Goal: Task Accomplishment & Management: Manage account settings

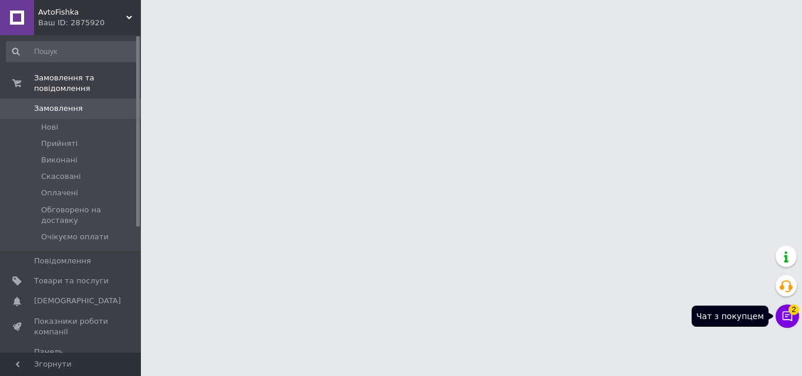
click at [785, 311] on icon at bounding box center [788, 317] width 12 height 12
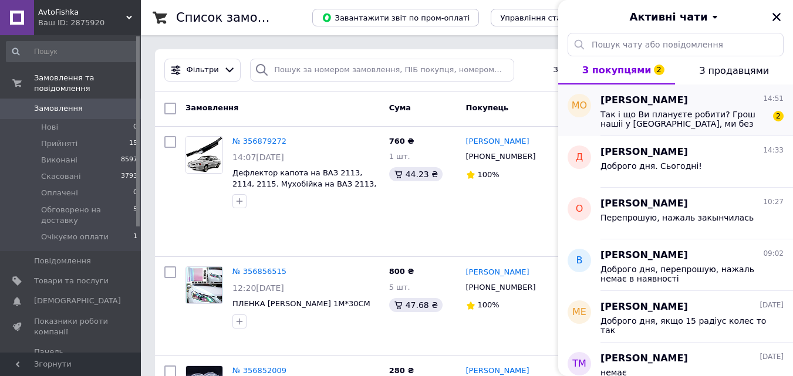
click at [672, 115] on span "Так і що Ви плануєте робити? Грош нашіі у Вас, ми без дефлектора?..." at bounding box center [684, 119] width 167 height 19
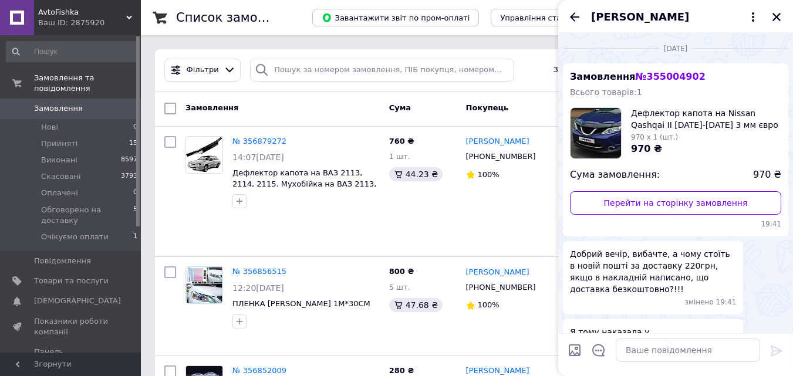
scroll to position [1318, 0]
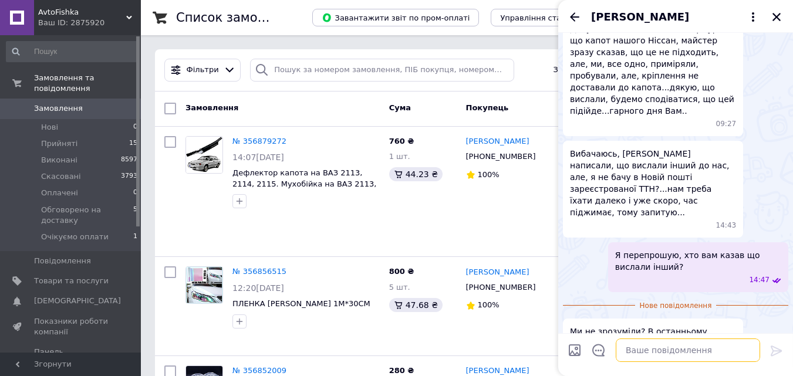
click at [652, 353] on textarea at bounding box center [688, 350] width 144 height 23
click at [703, 351] on textarea "то ми сказали за той щоп рийшов, так," at bounding box center [676, 350] width 168 height 23
click at [752, 355] on textarea "то ми сказали за той що прийшов, так," at bounding box center [676, 350] width 168 height 23
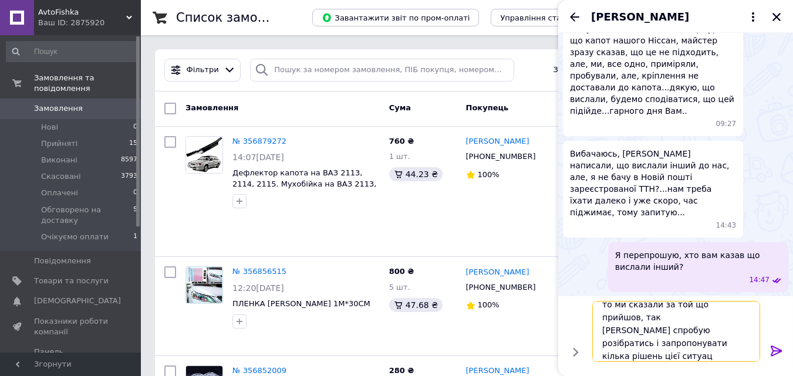
scroll to position [1, 0]
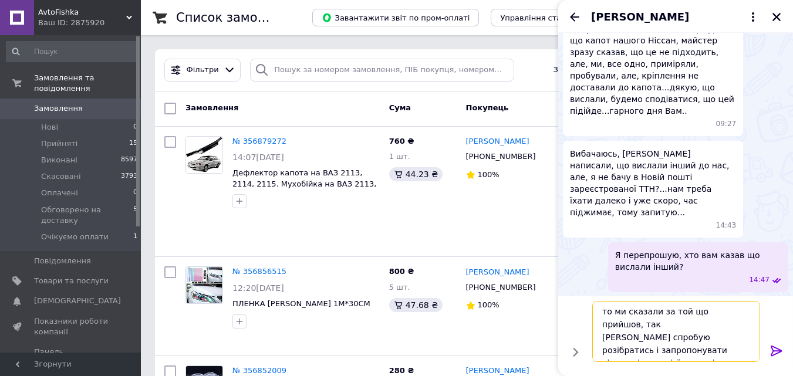
type textarea "то ми сказали за той що прийшов, так Зараз спробую розібратись і запропонувати …"
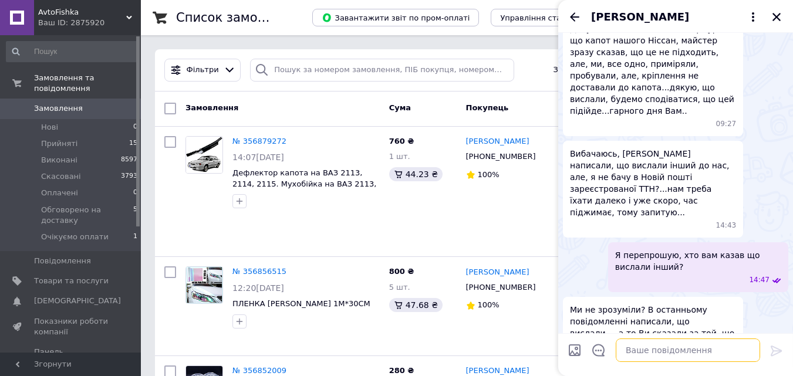
scroll to position [1363, 0]
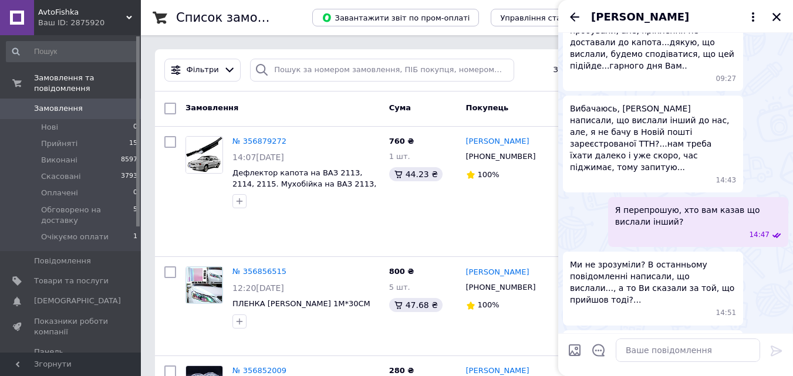
click at [684, 13] on span "[PERSON_NAME]" at bounding box center [640, 16] width 98 height 15
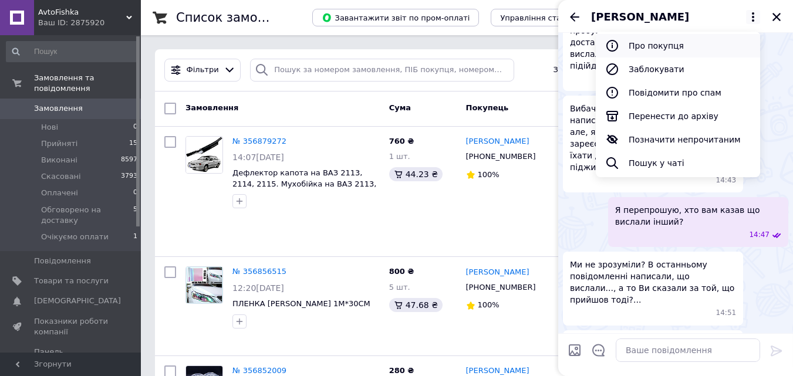
click at [652, 46] on button "Про покупця" at bounding box center [678, 45] width 164 height 23
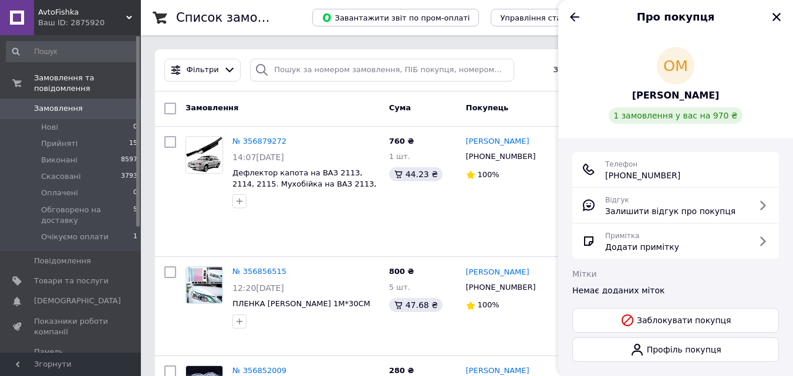
drag, startPoint x: 691, startPoint y: 177, endPoint x: 621, endPoint y: 179, distance: 69.9
click at [621, 179] on div "Телефон +380 (50) 877-88-96" at bounding box center [676, 169] width 188 height 23
copy span "0 (50) 877-88-96"
click at [677, 117] on span "1 замовлення у вас на 970 ₴" at bounding box center [676, 115] width 124 height 9
click at [570, 18] on icon "Назад" at bounding box center [575, 17] width 14 height 14
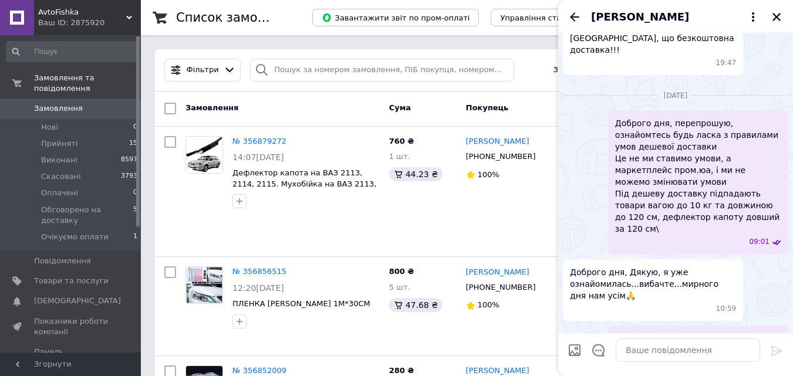
scroll to position [0, 0]
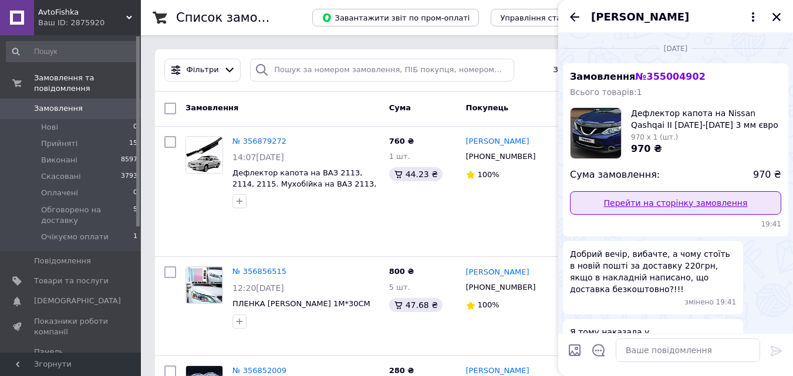
click at [660, 208] on link "Перейти на сторінку замовлення" at bounding box center [675, 202] width 211 height 23
click at [656, 201] on link "Перейти на сторінку замовлення" at bounding box center [675, 202] width 211 height 23
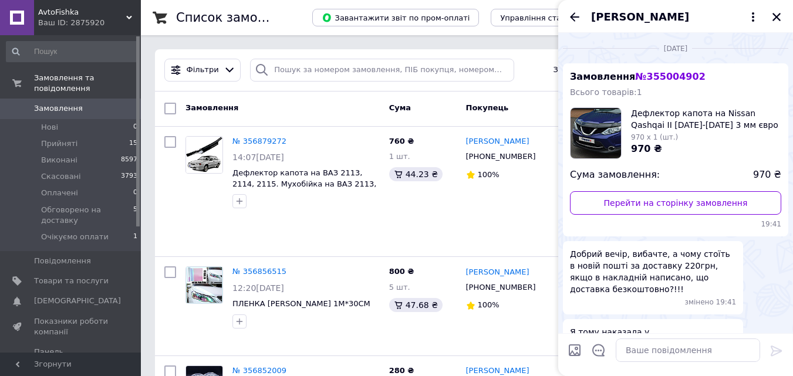
click at [640, 19] on span "Марина Осташевська" at bounding box center [640, 16] width 98 height 15
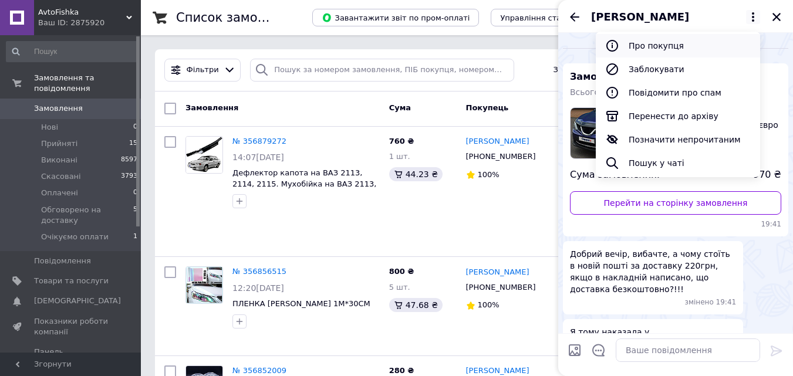
click at [675, 52] on button "Про покупця" at bounding box center [678, 45] width 164 height 23
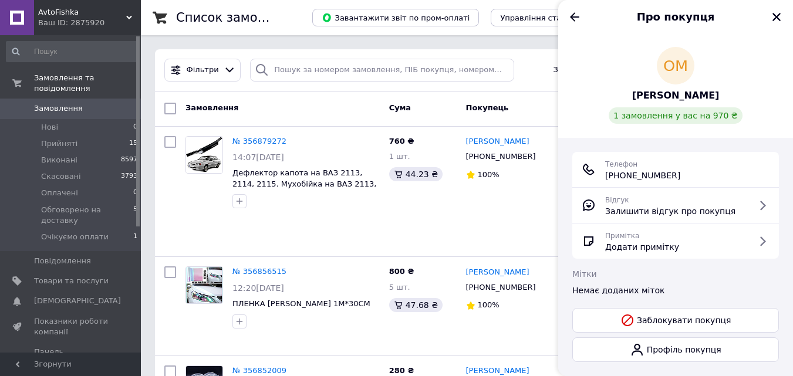
drag, startPoint x: 683, startPoint y: 171, endPoint x: 610, endPoint y: 181, distance: 74.1
click at [610, 181] on div "Телефон +380 (50) 877-88-96" at bounding box center [676, 169] width 188 height 23
copy span "380 (50) 877-88-96"
click at [776, 18] on icon "Закрити" at bounding box center [777, 17] width 8 height 8
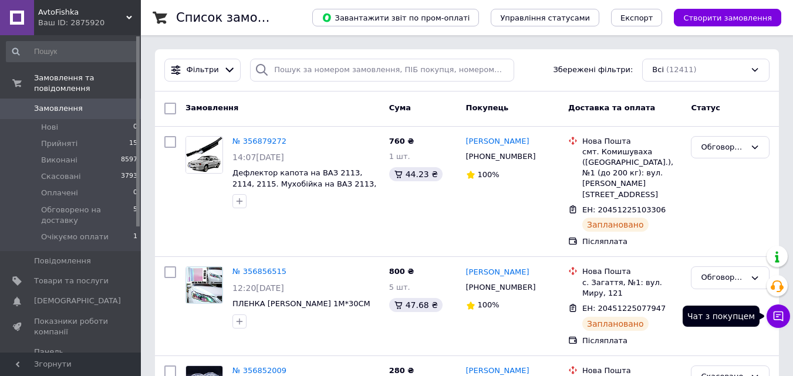
click at [785, 325] on button "Чат з покупцем" at bounding box center [778, 316] width 23 height 23
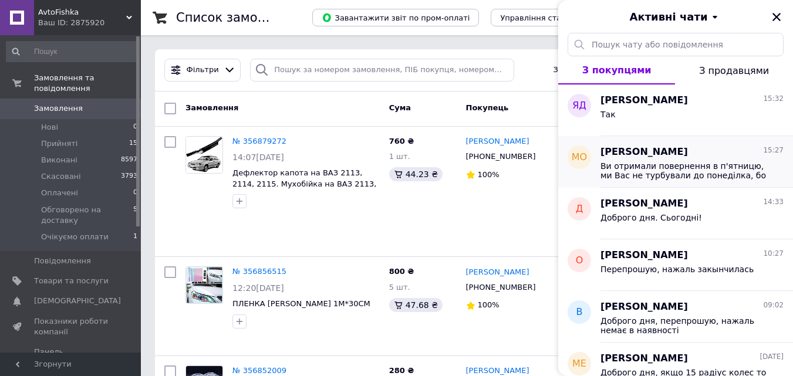
click at [702, 164] on span "Ви отримали повернення в п'ятницю, ми Вас не турбували до понеділка, бо були ви…" at bounding box center [684, 170] width 167 height 19
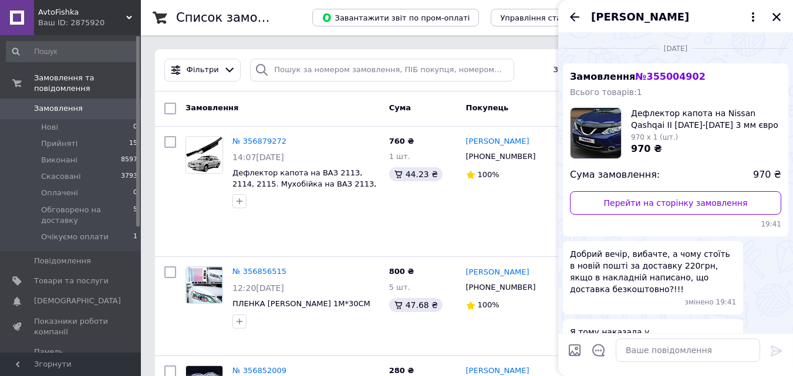
scroll to position [1601, 0]
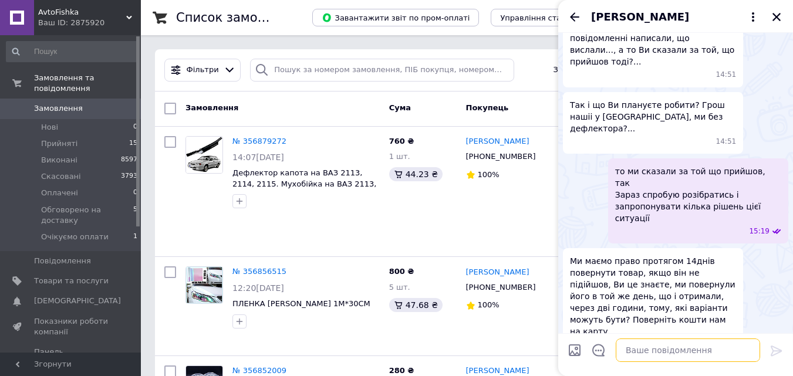
click at [681, 343] on textarea at bounding box center [688, 350] width 144 height 23
type textarea "Т"
type textarea "П"
click at [643, 349] on textarea "Я вже поадв запит в бухгалтерію," at bounding box center [676, 350] width 168 height 23
click at [731, 351] on textarea "Я вже подав запит в бухгалтерію," at bounding box center [676, 350] width 168 height 23
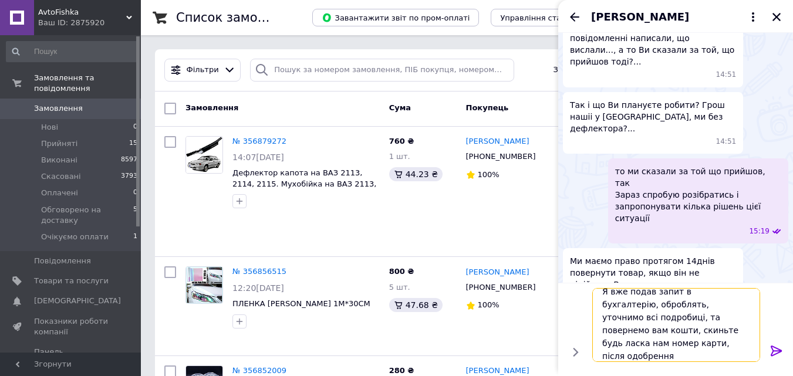
scroll to position [1, 0]
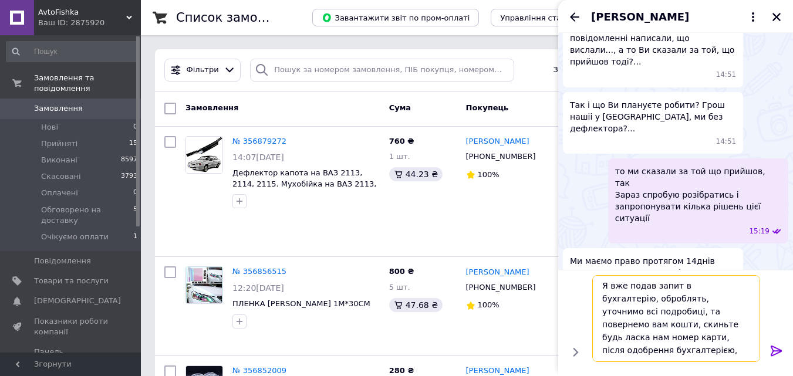
click at [703, 351] on textarea "Я вже подав запит в бухгалтерію, оброблять, уточнимо всі подробиці, та повернем…" at bounding box center [676, 318] width 168 height 87
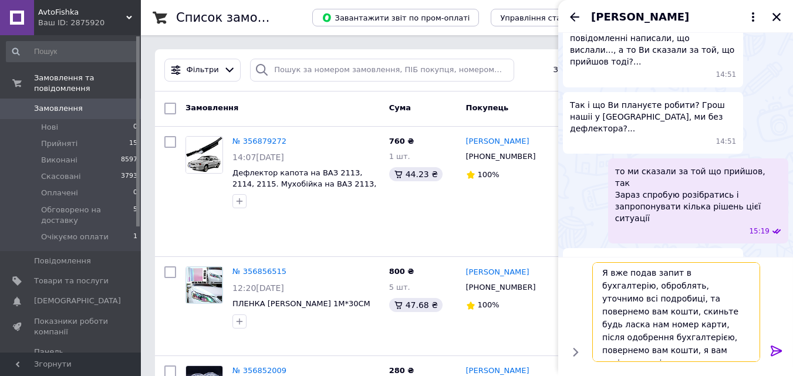
type textarea "Я вже подав запит в бухгалтерію, оброблять, уточнимо всі подробиці, та повернем…"
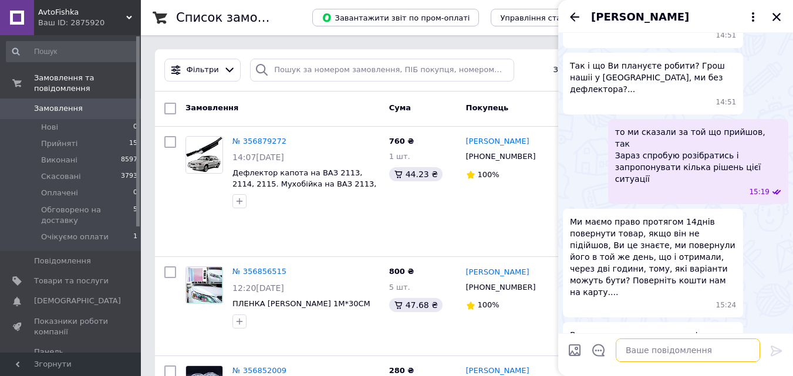
scroll to position [1703, 0]
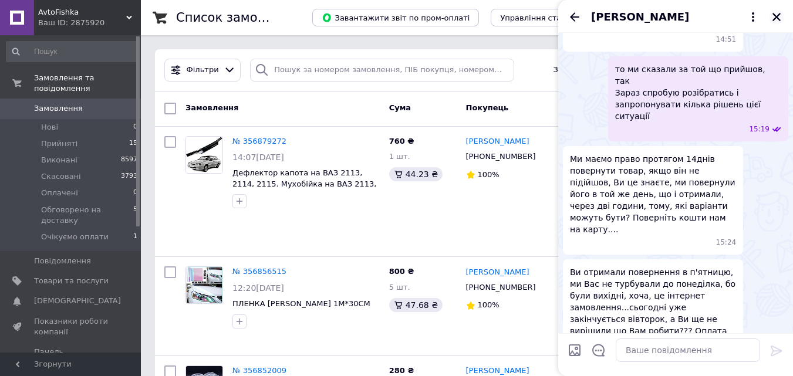
click at [774, 16] on icon "Закрити" at bounding box center [777, 17] width 11 height 11
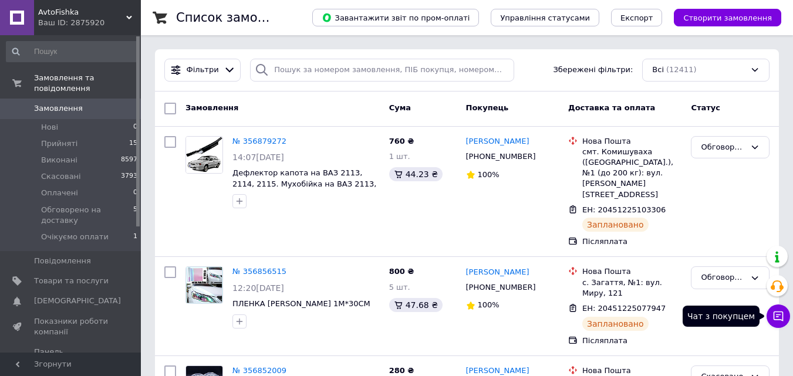
click at [779, 312] on icon at bounding box center [779, 317] width 10 height 10
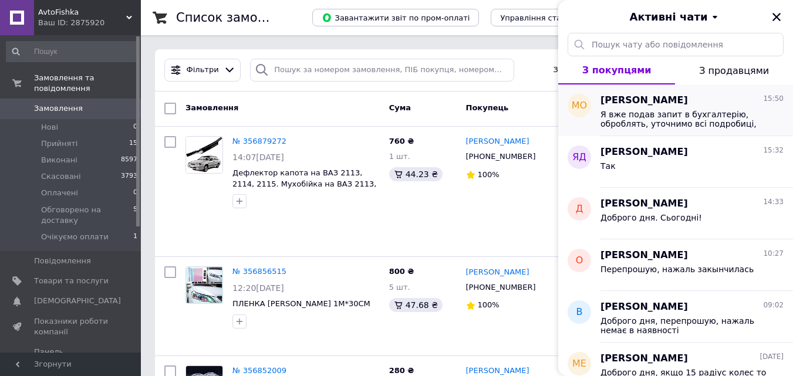
click at [669, 122] on span "Я вже подав запит в бухгалтерію, оброблять, уточнимо всі подробиці, та повернем…" at bounding box center [684, 119] width 167 height 19
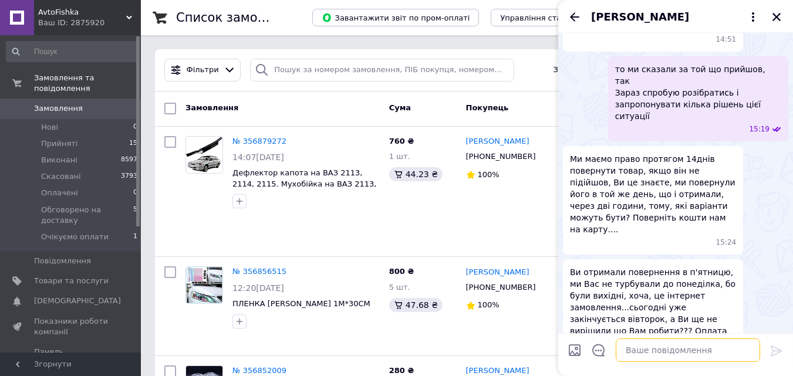
click at [692, 359] on textarea at bounding box center [688, 350] width 144 height 23
type textarea "М"
type textarea "В"
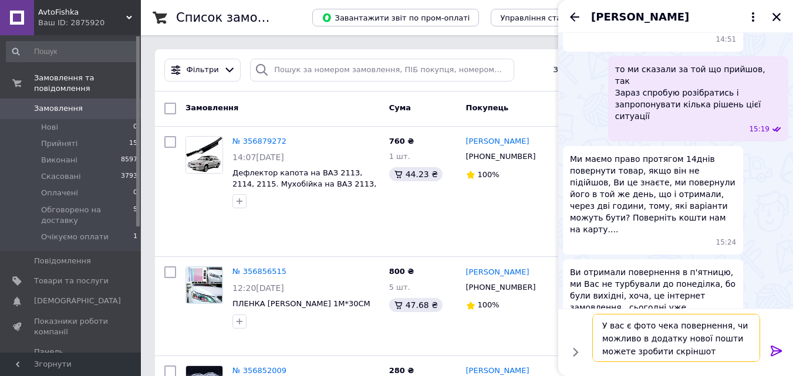
type textarea "У вас є фото чека повернення, чи можливо в додатку нової пошти можете зробити с…"
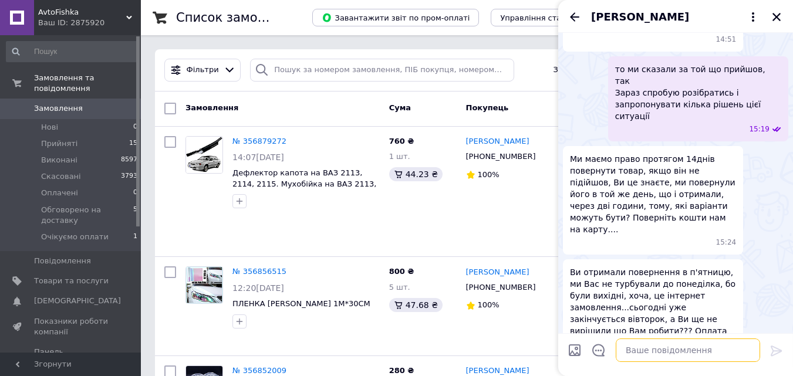
scroll to position [1770, 0]
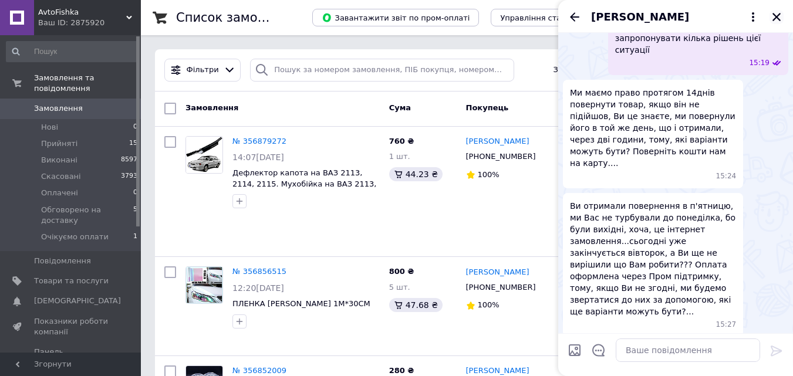
click at [776, 14] on icon "Закрити" at bounding box center [777, 17] width 11 height 11
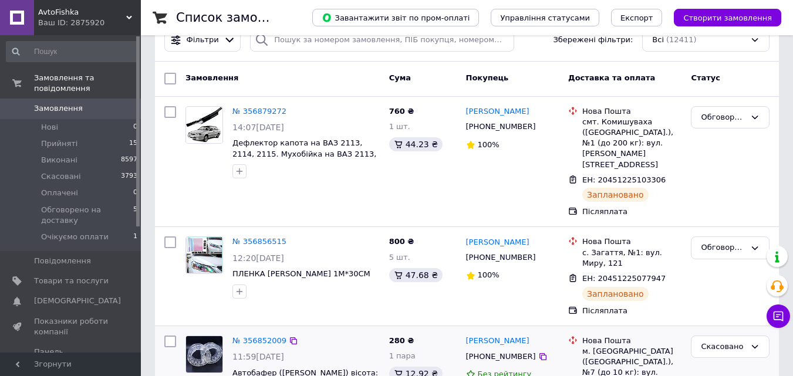
scroll to position [59, 0]
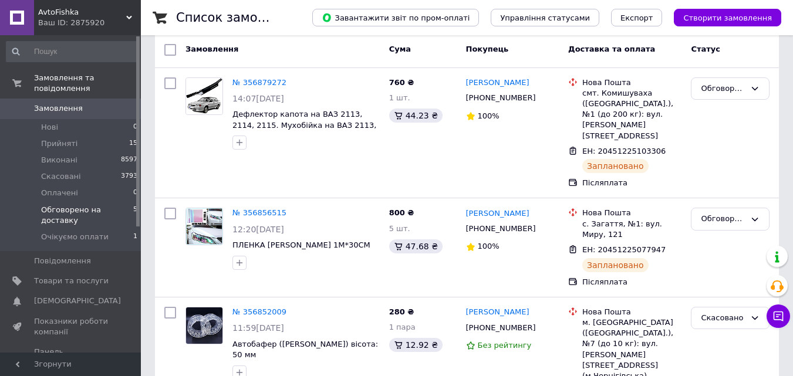
click at [102, 205] on span "Обговорено на доставку" at bounding box center [87, 215] width 92 height 21
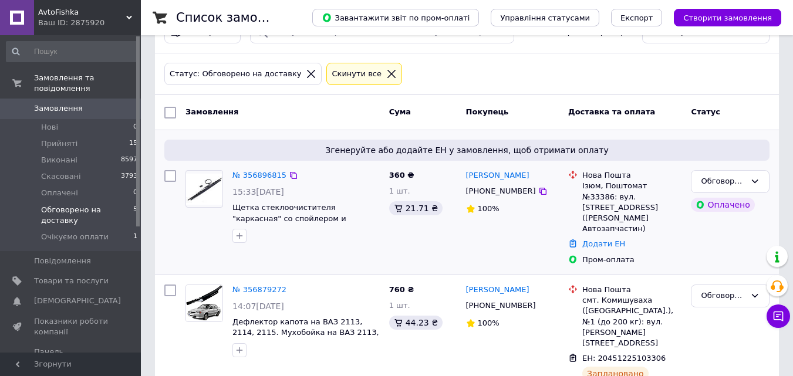
scroll to position [59, 0]
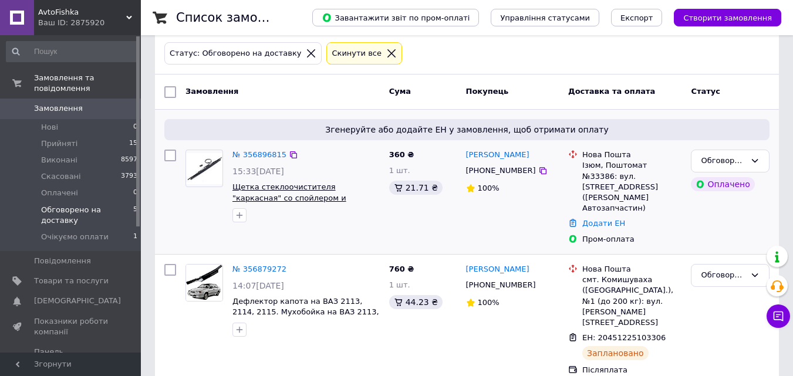
click at [339, 191] on span "Щетка стеклоочистителя "каркасная" со спойлером и омывателем 600 mm" at bounding box center [290, 198] width 114 height 31
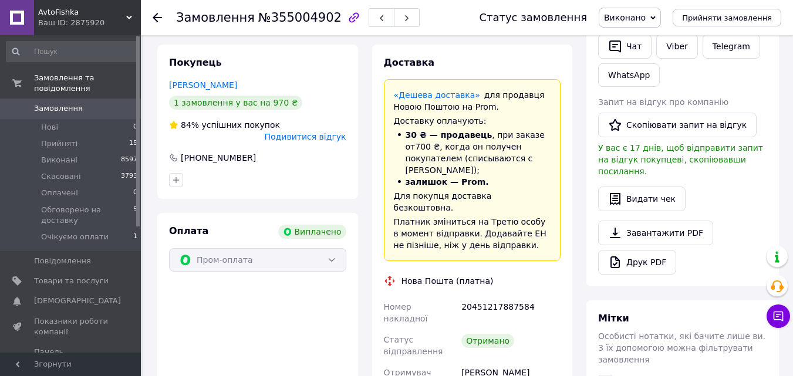
scroll to position [272, 0]
click at [501, 297] on div "20451217887584" at bounding box center [511, 313] width 104 height 33
copy div "20451217887584"
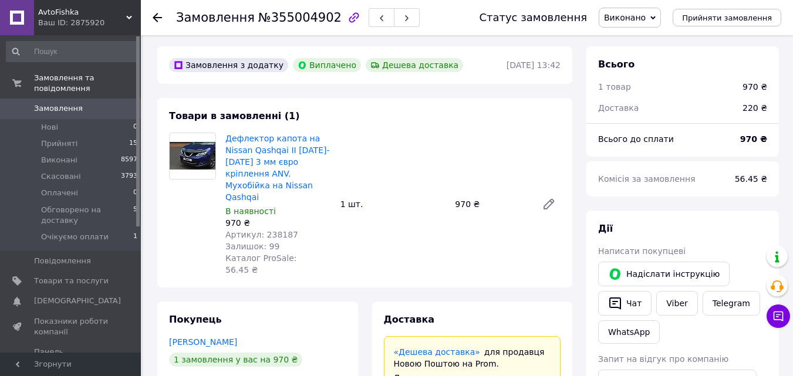
scroll to position [0, 0]
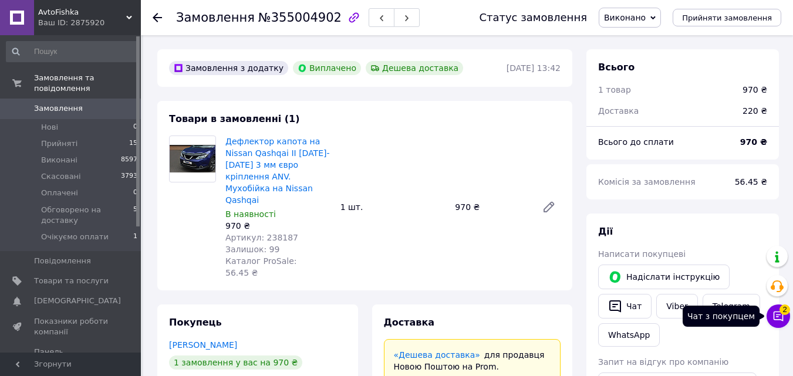
click at [782, 310] on span "2" at bounding box center [785, 310] width 11 height 11
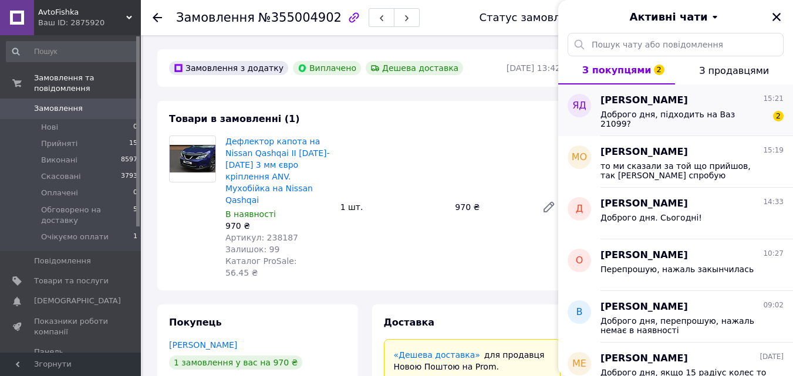
click at [688, 122] on div "Доброго дня, підходить на Ваз 21099?" at bounding box center [684, 119] width 167 height 19
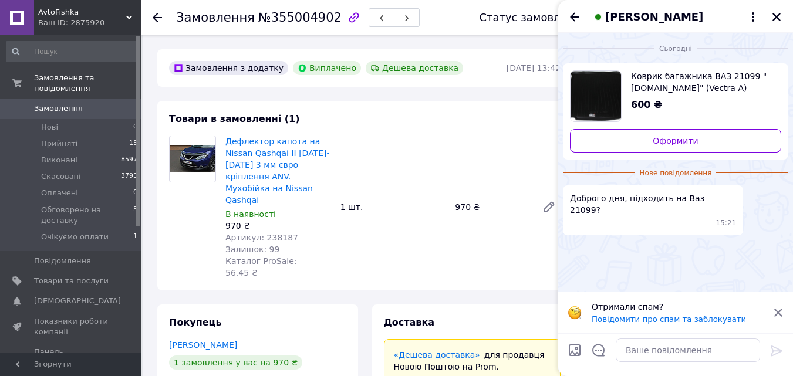
click at [663, 85] on span "Коврик багажника ВАЗ 21099 "L.LOCKER" (Vectra A)" at bounding box center [701, 81] width 141 height 23
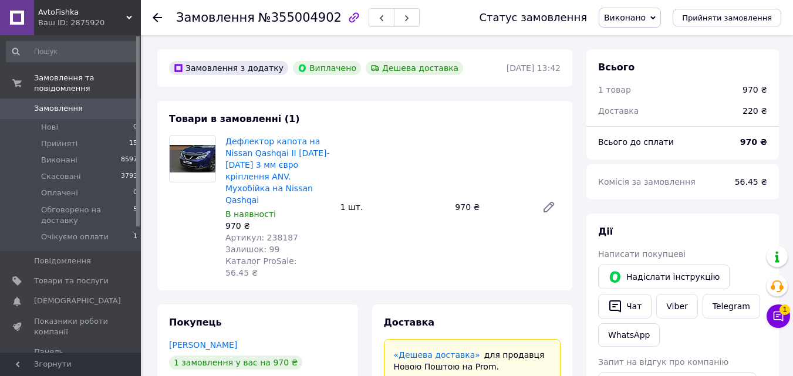
click at [274, 233] on span "Артикул: 238187" at bounding box center [261, 237] width 73 height 9
copy span "238187"
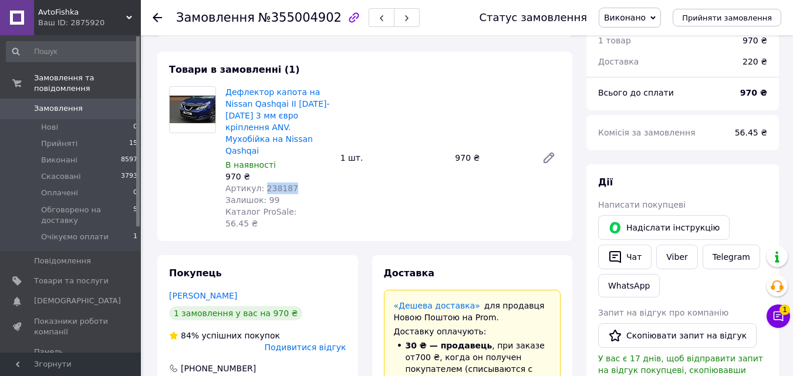
scroll to position [117, 0]
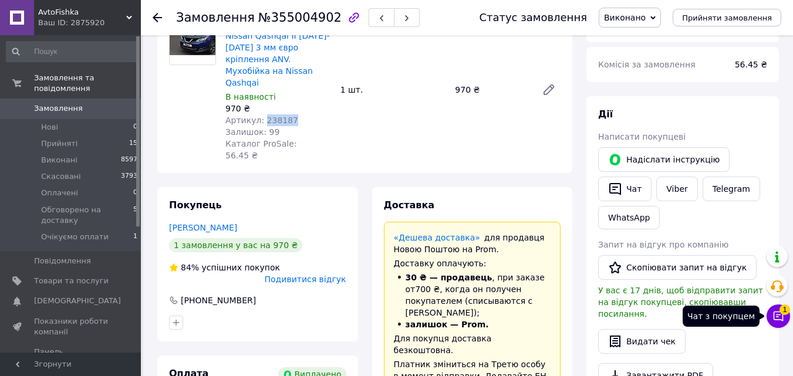
click at [779, 318] on icon at bounding box center [779, 317] width 12 height 12
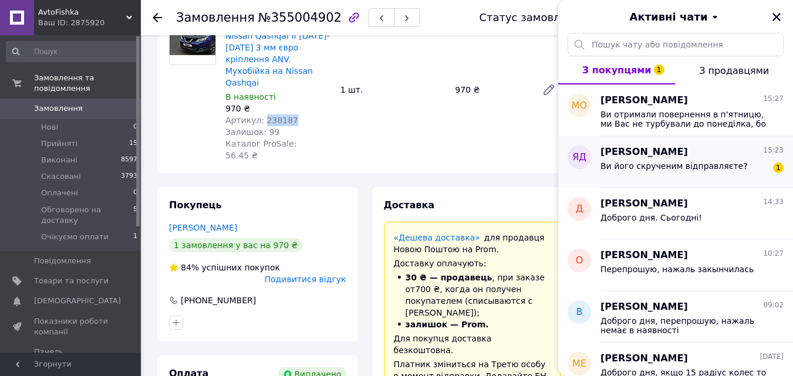
click at [688, 177] on div "Ви його скрученим відправляєте?" at bounding box center [674, 169] width 147 height 16
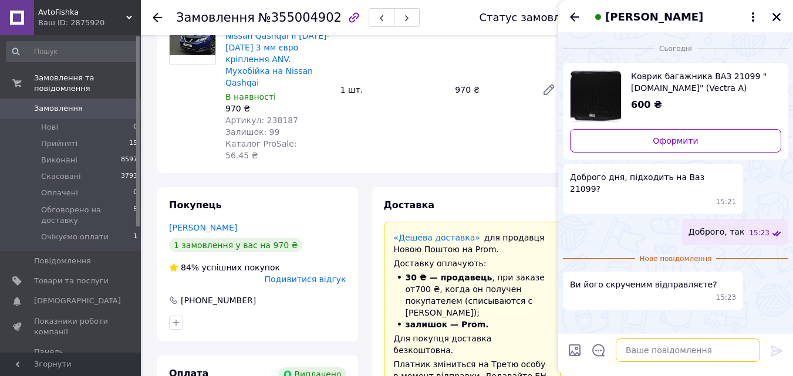
click at [642, 349] on textarea at bounding box center [688, 350] width 144 height 23
type textarea "nfr"
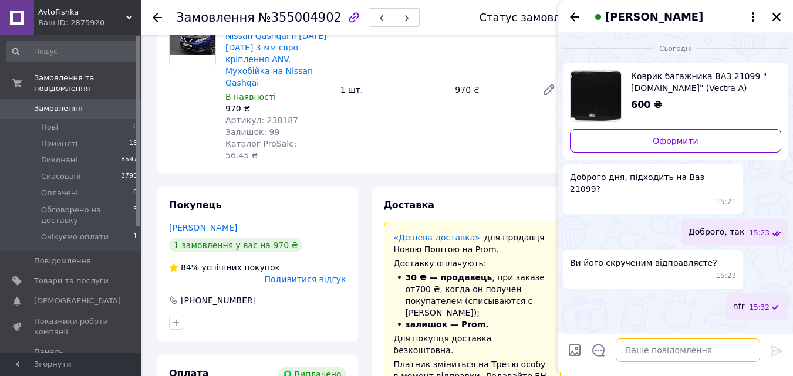
type textarea "M"
type textarea "Так"
click at [777, 12] on icon "Закрити" at bounding box center [777, 17] width 11 height 11
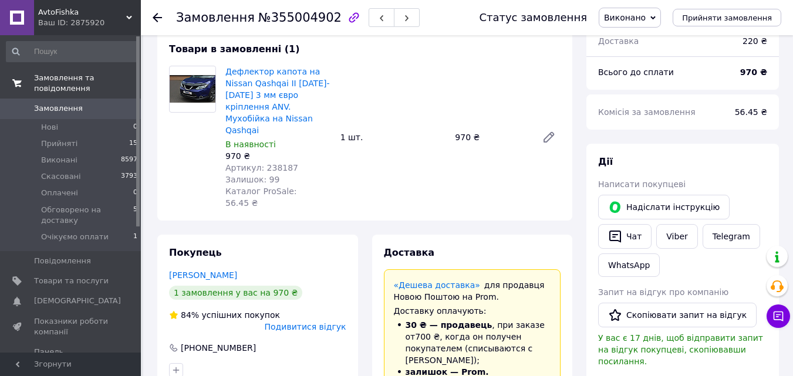
scroll to position [0, 0]
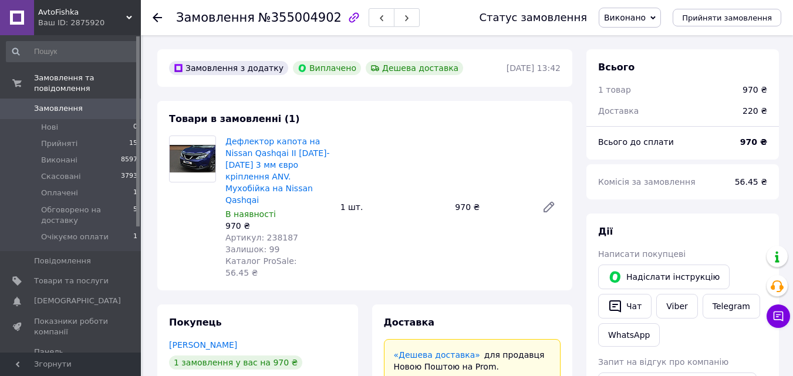
scroll to position [272, 0]
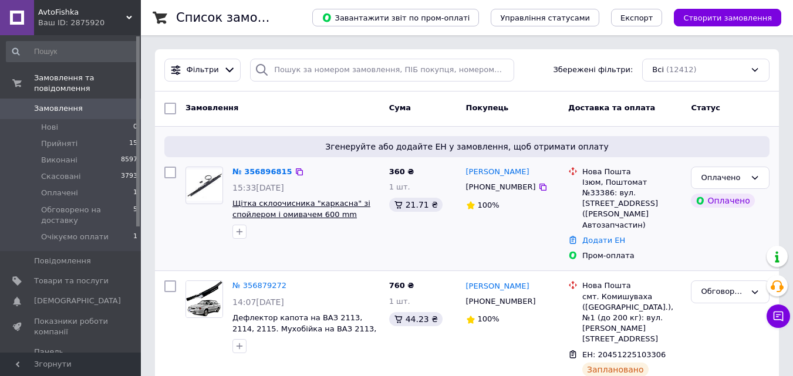
click at [305, 214] on span "Щітка склоочисника "каркасна" зі спойлером і омивачем 600 mm" at bounding box center [302, 209] width 138 height 20
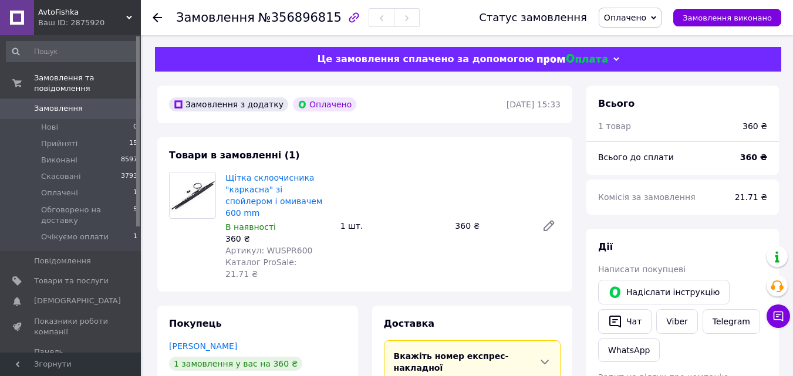
click at [285, 246] on span "Артикул: WUSPR600" at bounding box center [268, 250] width 87 height 9
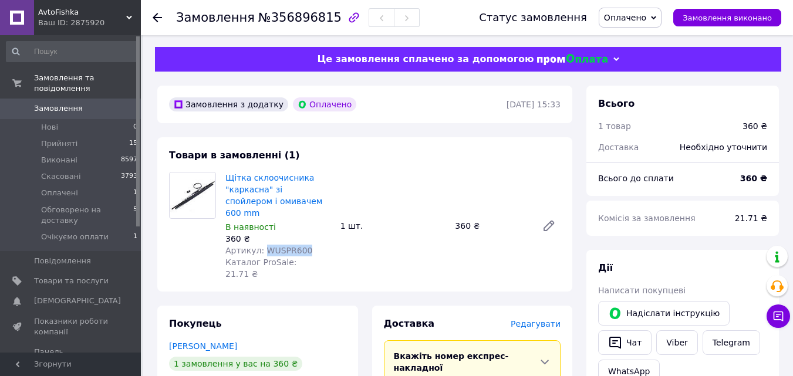
click at [285, 246] on span "Артикул: WUSPR600" at bounding box center [268, 250] width 87 height 9
copy span "WUSPR600"
click at [553, 219] on icon at bounding box center [549, 226] width 14 height 14
click at [545, 319] on span "Редагувати" at bounding box center [536, 323] width 50 height 9
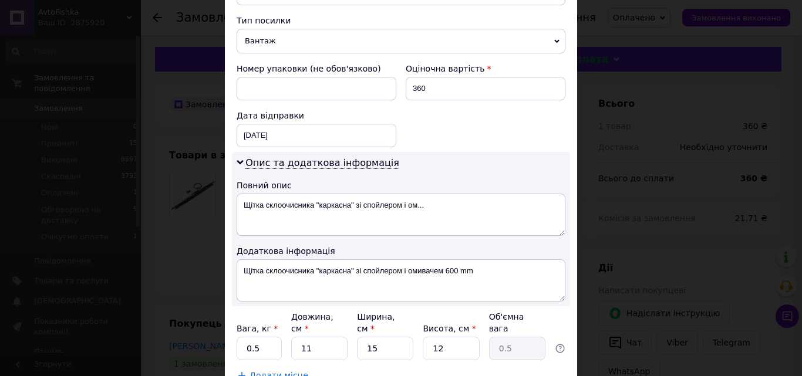
scroll to position [470, 0]
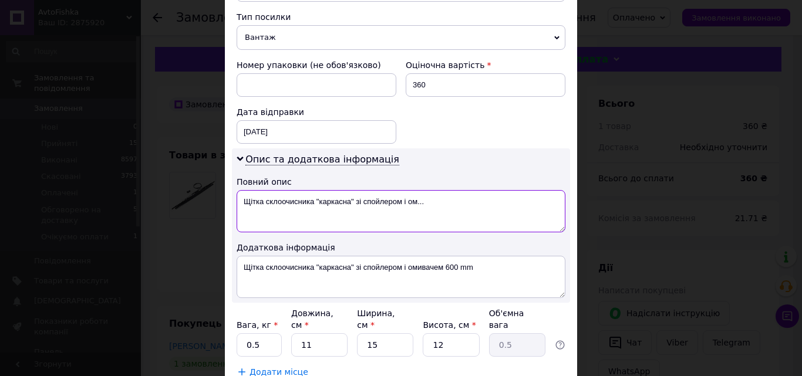
drag, startPoint x: 429, startPoint y: 189, endPoint x: 405, endPoint y: 193, distance: 24.9
click at [405, 193] on textarea "Щітка склоочисника "каркасна" зі спойлером і ом..." at bounding box center [401, 211] width 329 height 42
type textarea "Щітка склоочисника "каркасна" зі спойлером"
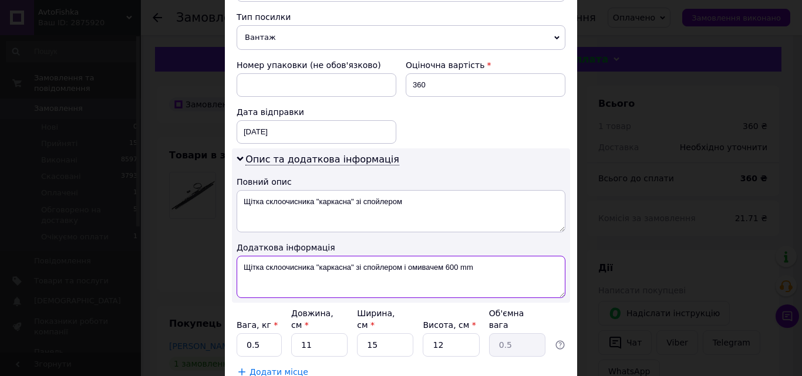
drag, startPoint x: 484, startPoint y: 259, endPoint x: 356, endPoint y: 267, distance: 128.9
click at [356, 268] on textarea "Щітка склоочисника "каркасна" зі спойлером і омивачем 600 mm" at bounding box center [401, 277] width 329 height 42
paste textarea "WUSPR600"
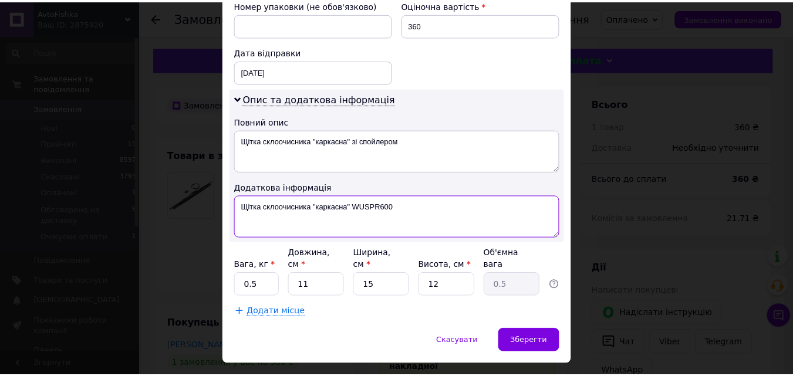
scroll to position [535, 0]
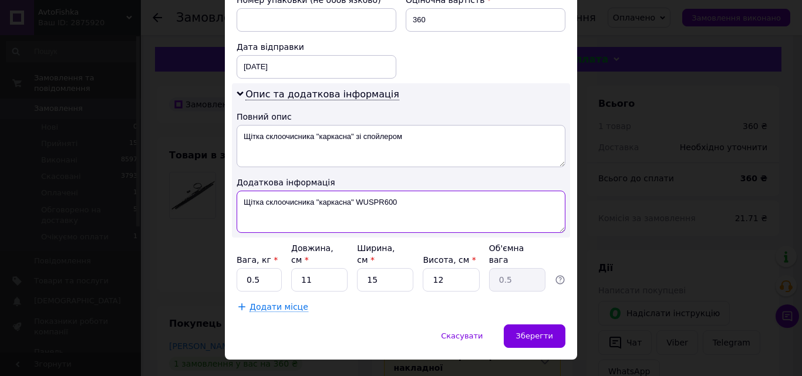
type textarea "Щітка склоочисника "каркасна" WUSPR600"
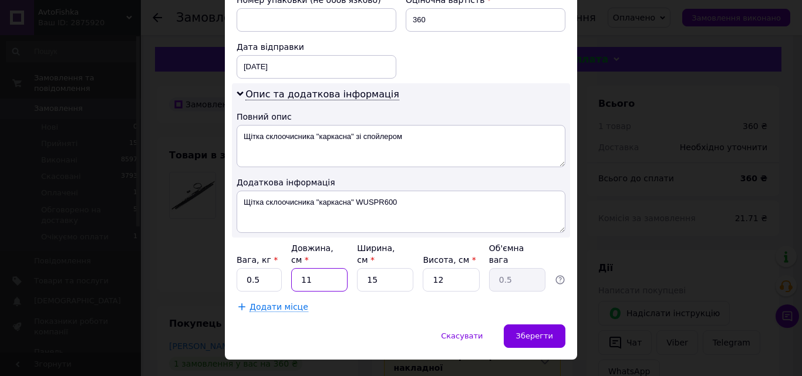
drag, startPoint x: 333, startPoint y: 255, endPoint x: 295, endPoint y: 255, distance: 37.6
click at [295, 268] on input "11" at bounding box center [319, 279] width 56 height 23
type input "8"
type input "0.36"
type input "80"
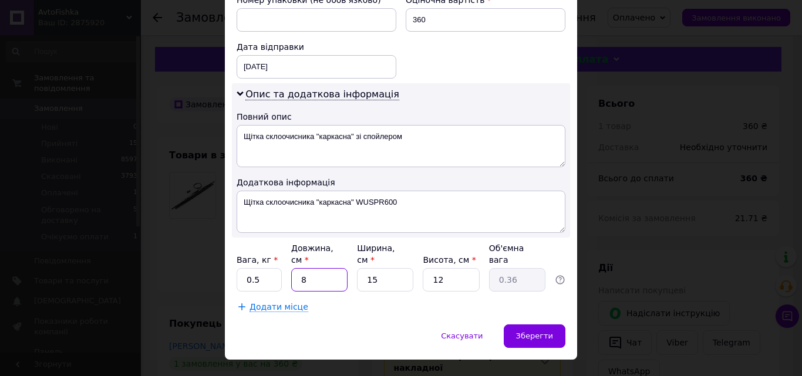
type input "3.6"
type input "80"
type input "1"
type input "0.24"
type input "10"
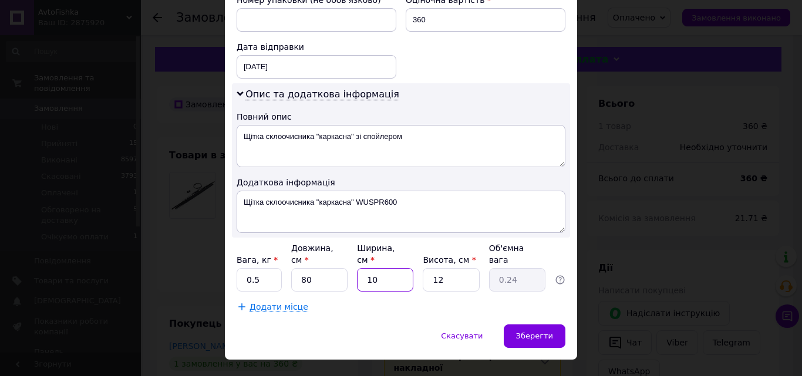
type input "2.4"
type input "10"
type input "0"
type input "0.1"
type input "01"
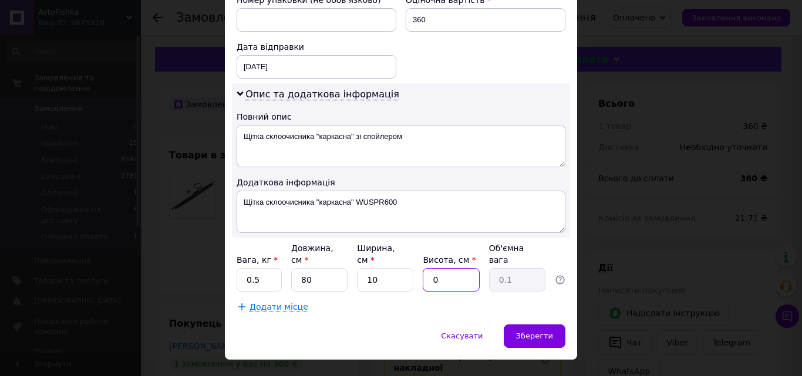
type input "0.2"
type input "0"
type input "0.1"
type input "1"
type input "0.2"
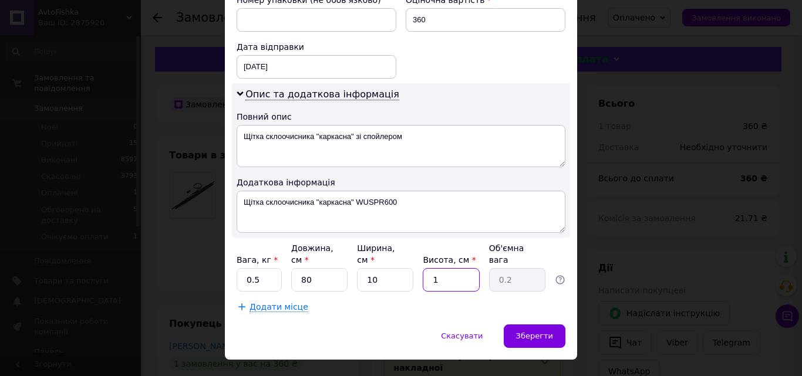
type input "10"
type input "2"
type input "10"
click at [526, 325] on div "Зберегти" at bounding box center [535, 336] width 62 height 23
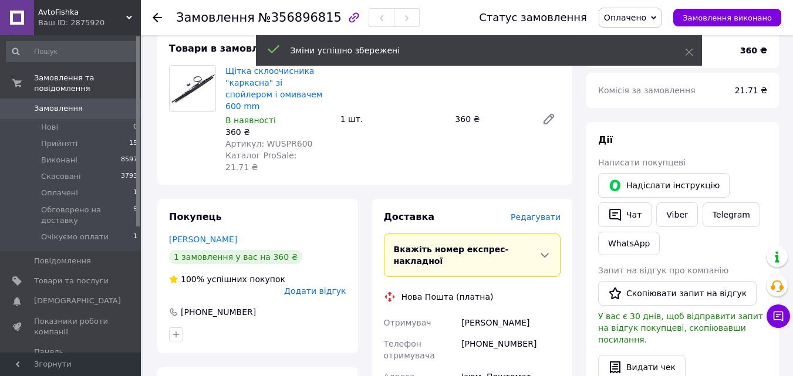
scroll to position [294, 0]
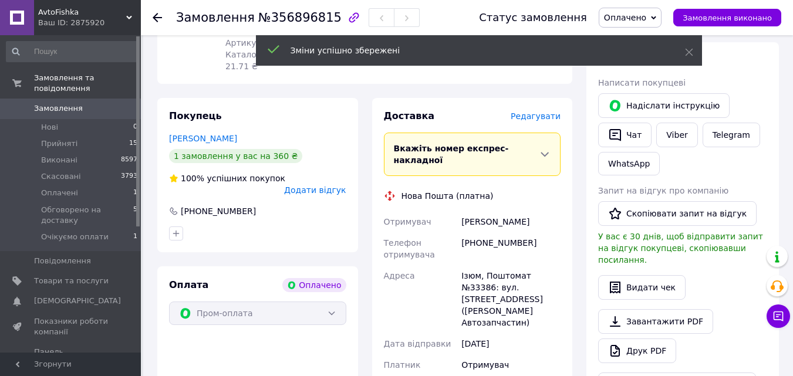
scroll to position [117, 0]
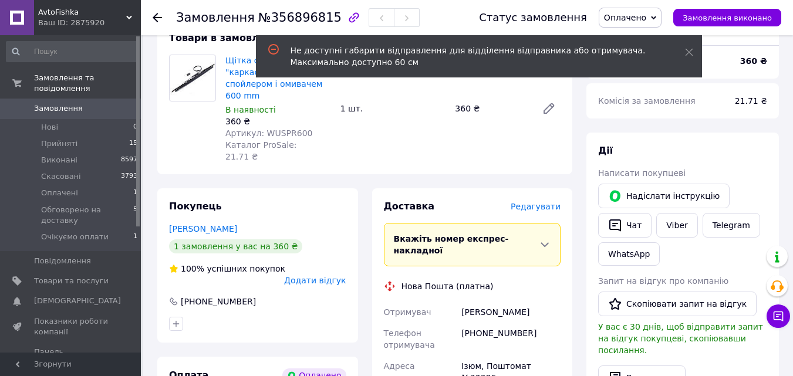
click at [647, 19] on span "Оплачено" at bounding box center [625, 17] width 42 height 9
click at [661, 98] on li "Обговорено на доставку" at bounding box center [655, 94] width 111 height 18
click at [537, 202] on span "Редагувати" at bounding box center [536, 206] width 50 height 9
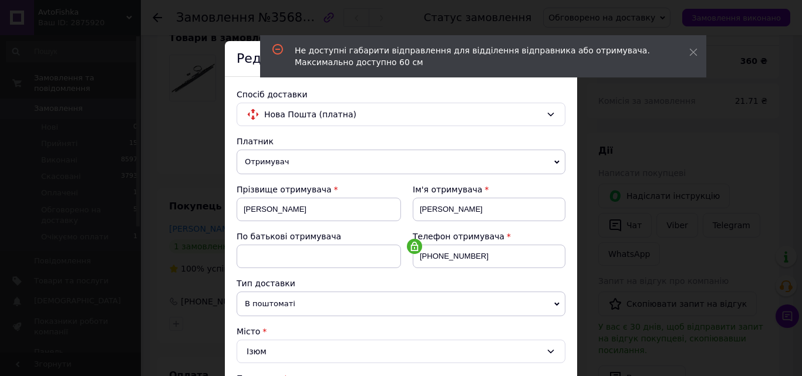
scroll to position [352, 0]
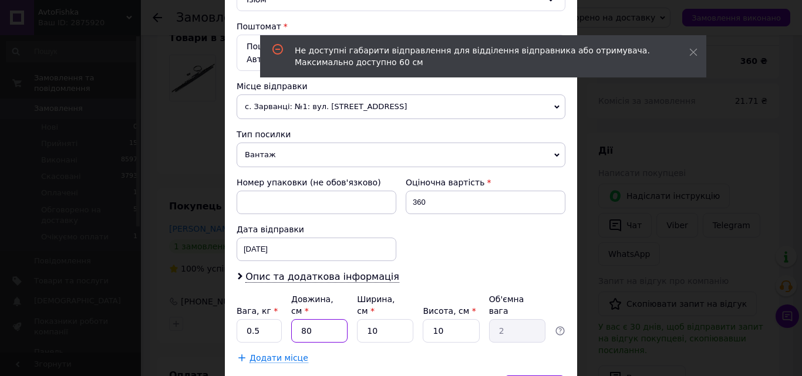
drag, startPoint x: 309, startPoint y: 310, endPoint x: 292, endPoint y: 314, distance: 17.4
click at [292, 319] on input "80" at bounding box center [319, 330] width 56 height 23
type input "6"
type input "0.15"
type input "60"
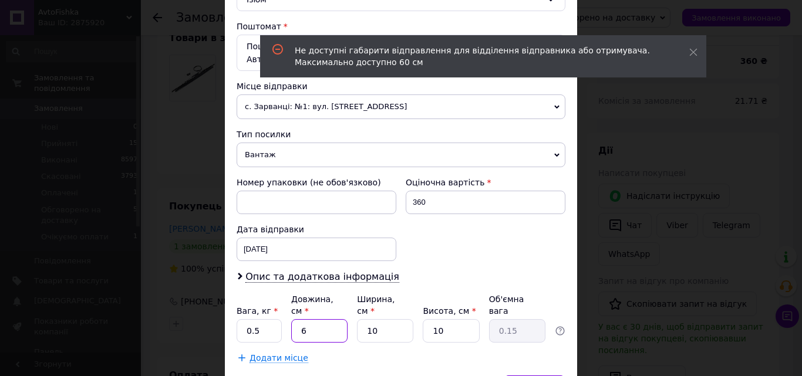
type input "1.5"
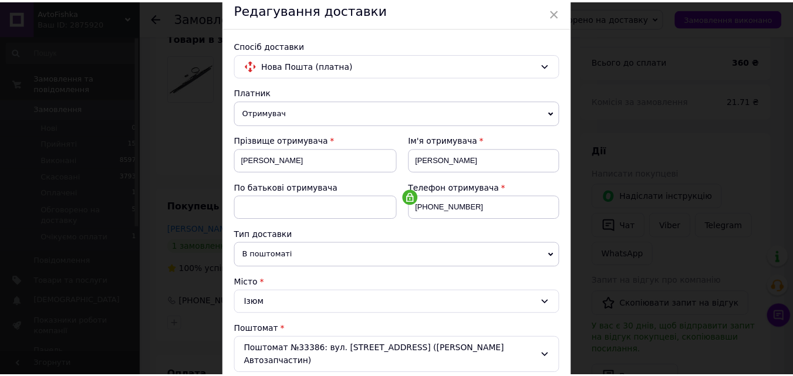
scroll to position [0, 0]
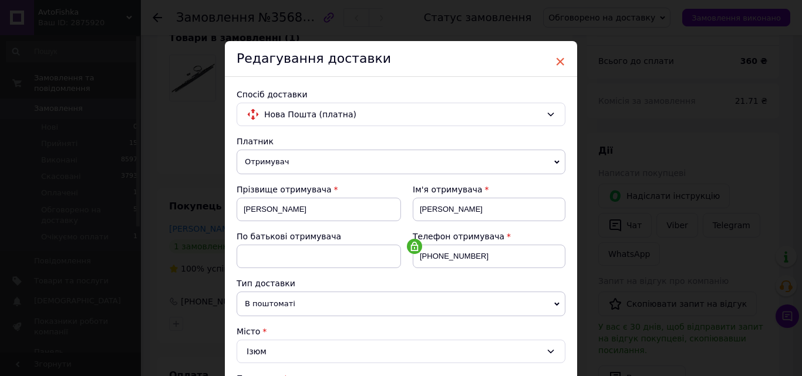
type input "60"
click at [557, 54] on span "×" at bounding box center [560, 62] width 11 height 20
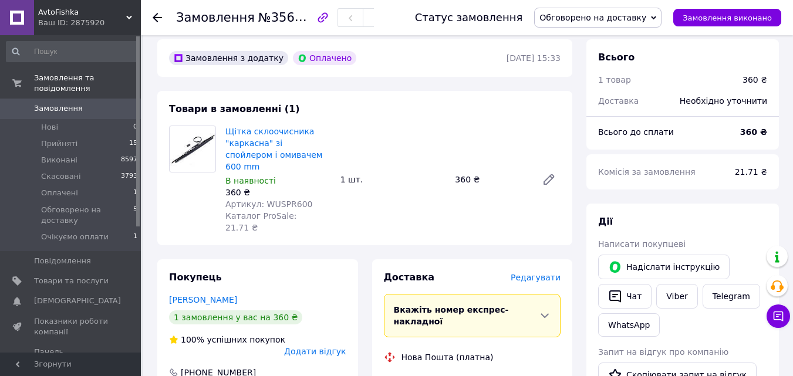
scroll to position [117, 0]
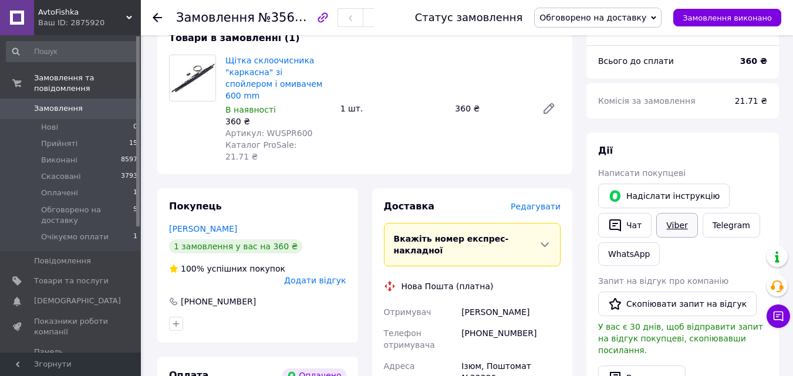
click at [672, 225] on link "Viber" at bounding box center [676, 225] width 41 height 25
click at [99, 276] on span "Товари та послуги" at bounding box center [71, 281] width 75 height 11
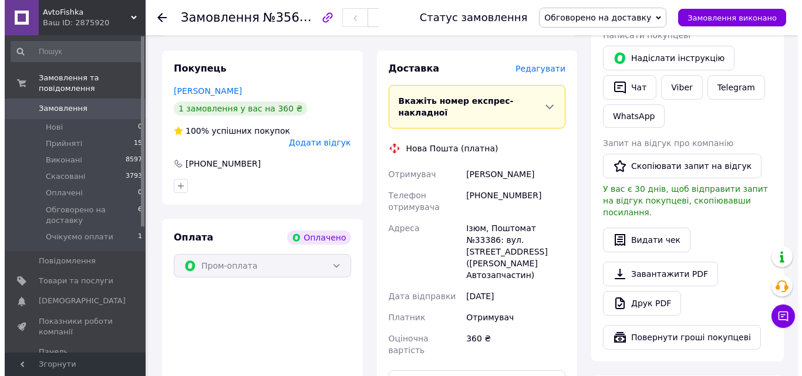
scroll to position [235, 0]
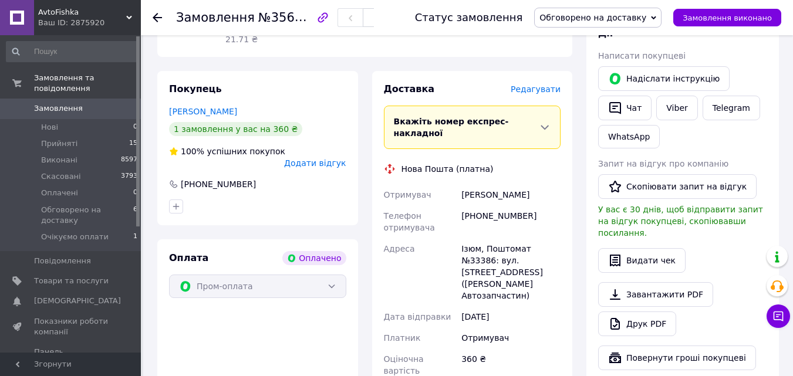
click at [544, 85] on span "Редагувати" at bounding box center [536, 89] width 50 height 9
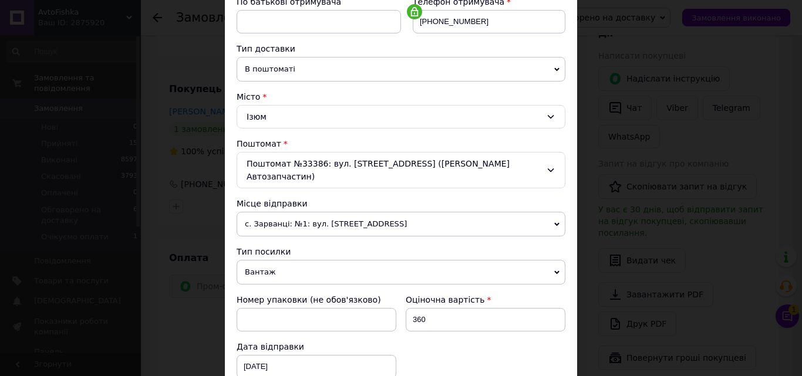
click at [359, 65] on span "В поштоматі" at bounding box center [401, 69] width 329 height 25
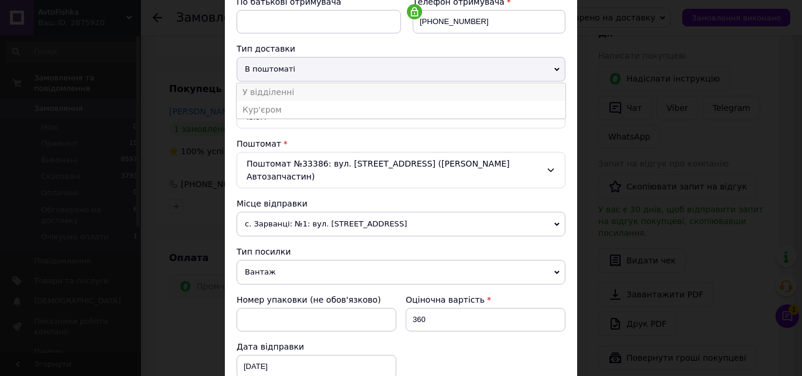
click at [345, 92] on li "У відділенні" at bounding box center [401, 92] width 329 height 18
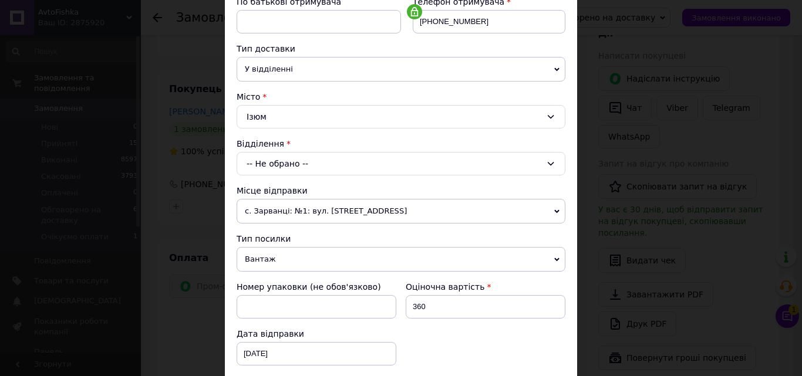
click at [341, 172] on div "-- Не обрано --" at bounding box center [401, 163] width 329 height 23
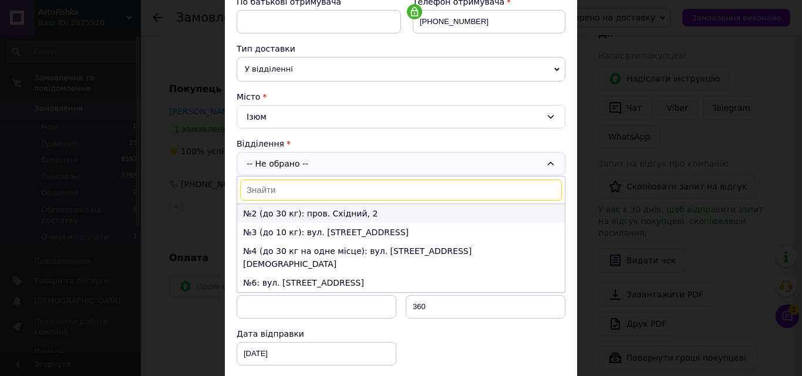
click at [334, 219] on li "№2 (до 30 кг): пров. Східний, 2" at bounding box center [401, 213] width 328 height 19
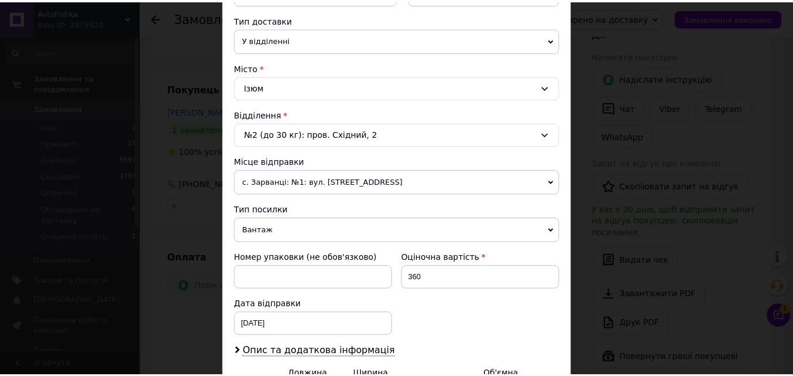
scroll to position [403, 0]
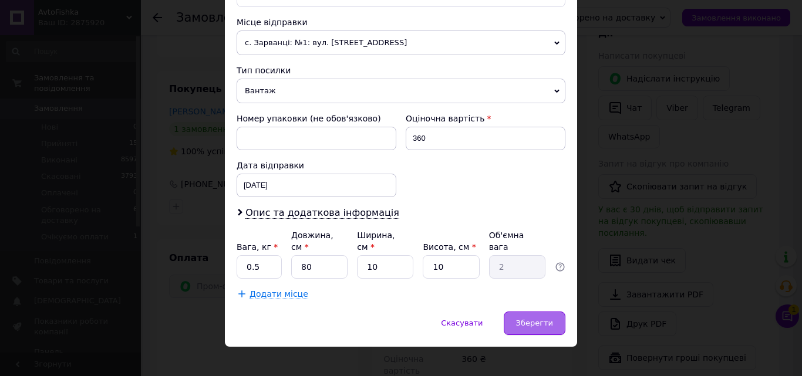
click at [537, 319] on span "Зберегти" at bounding box center [534, 323] width 37 height 9
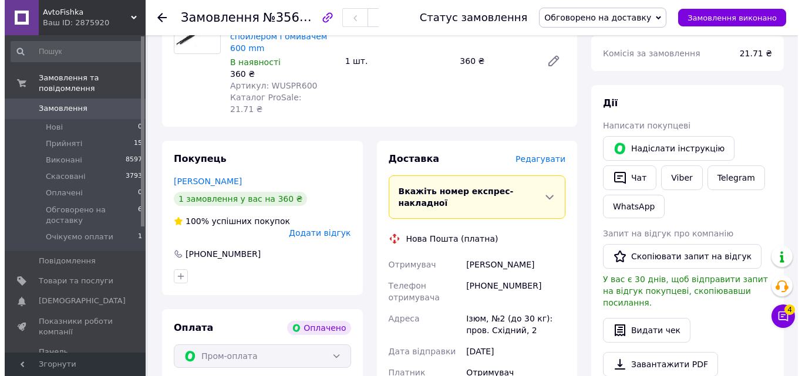
scroll to position [176, 0]
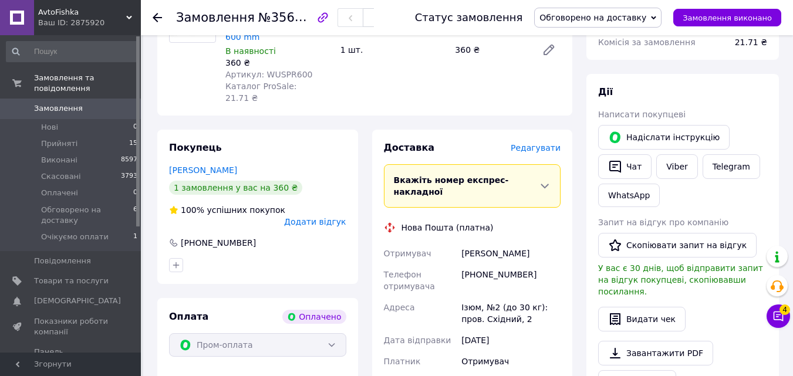
click at [538, 143] on span "Редагувати" at bounding box center [536, 147] width 50 height 9
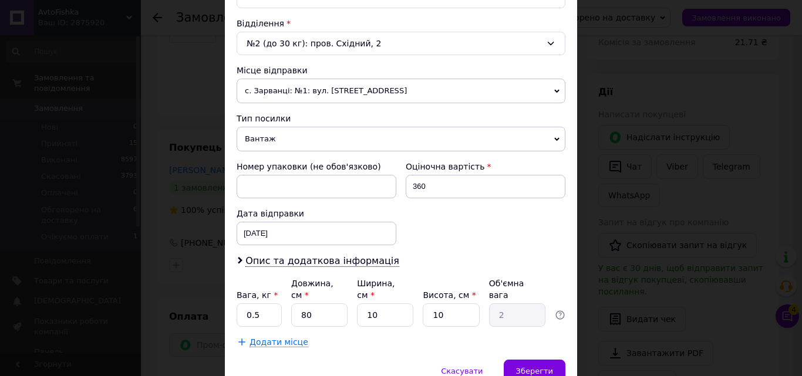
scroll to position [403, 0]
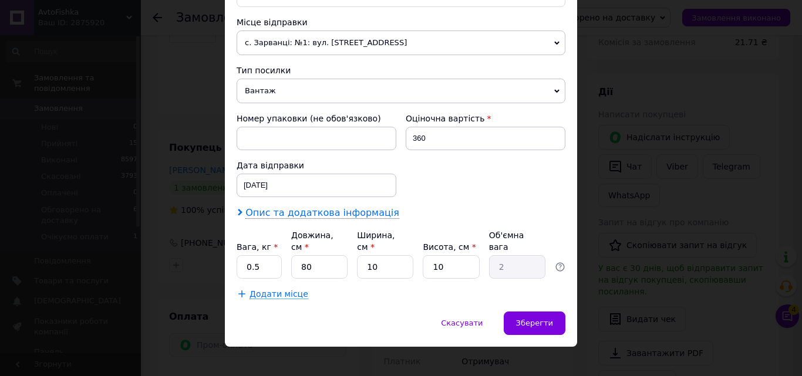
click at [352, 218] on span "Опис та додаткова інформація" at bounding box center [322, 213] width 154 height 12
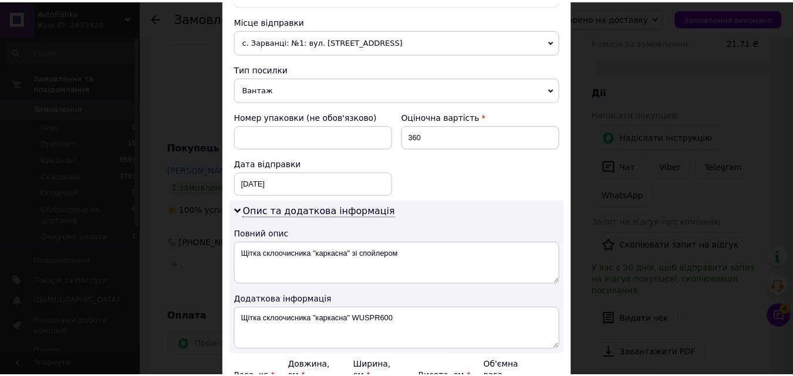
scroll to position [528, 0]
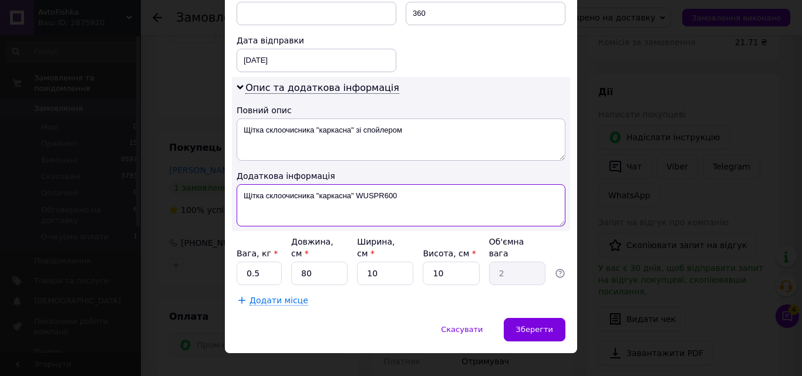
drag, startPoint x: 400, startPoint y: 198, endPoint x: 383, endPoint y: 198, distance: 17.0
click at [383, 198] on textarea "Щітка склоочисника "каркасна" WUSPR600" at bounding box center [401, 205] width 329 height 42
type textarea "Щітка склоочисника "каркасна" WUSPR550"
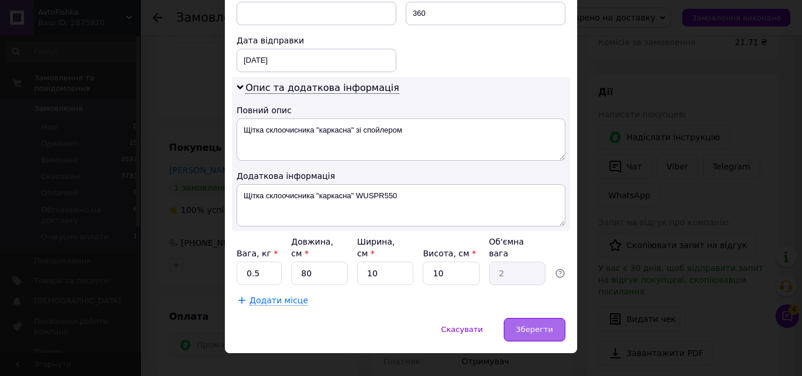
click at [529, 325] on span "Зберегти" at bounding box center [534, 329] width 37 height 9
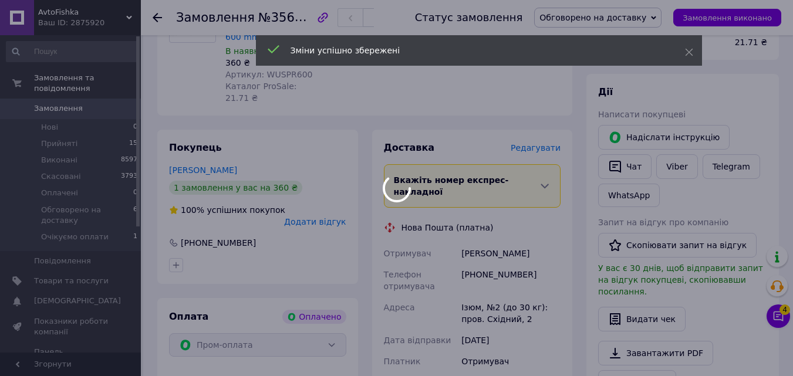
scroll to position [470, 0]
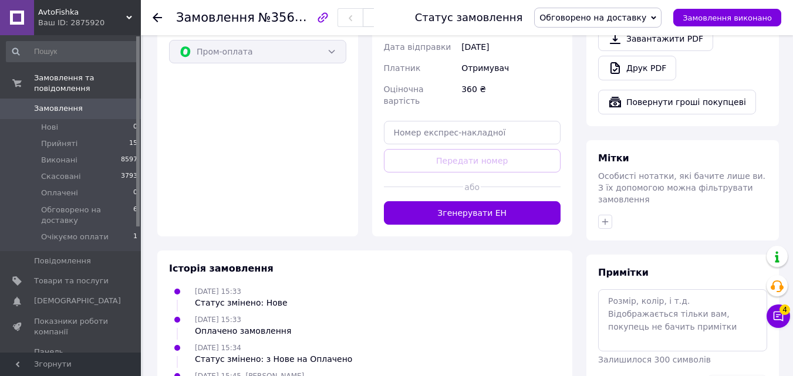
click at [524, 201] on button "Згенерувати ЕН" at bounding box center [472, 212] width 177 height 23
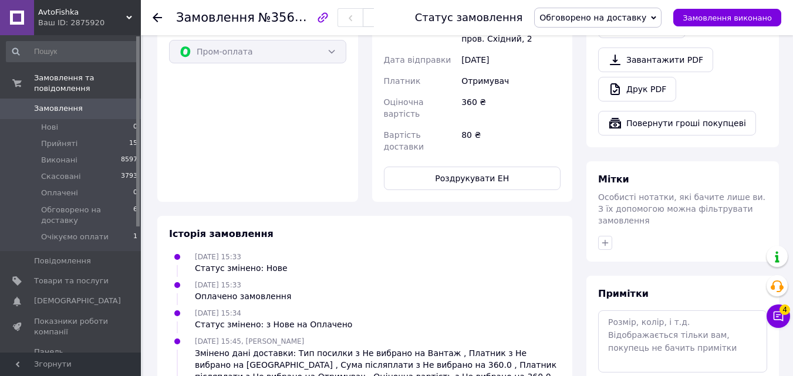
click at [607, 19] on span "Обговорено на доставку" at bounding box center [593, 17] width 107 height 9
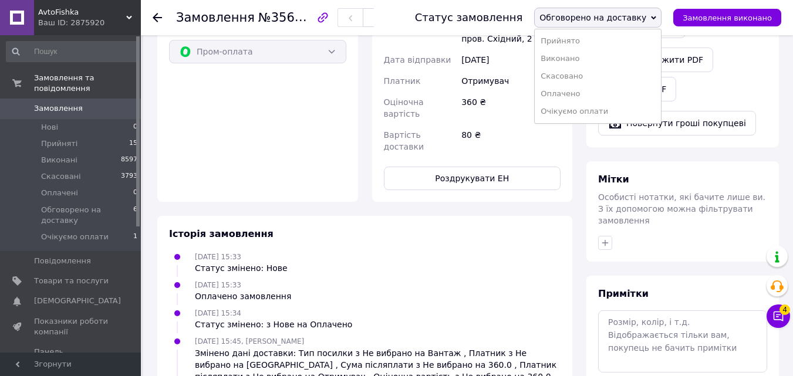
click at [548, 145] on div "Замовлення з додатку Оплачено 12.08.2025 | 15:33 Товари в замовленні (1) Щітка …" at bounding box center [364, 103] width 429 height 974
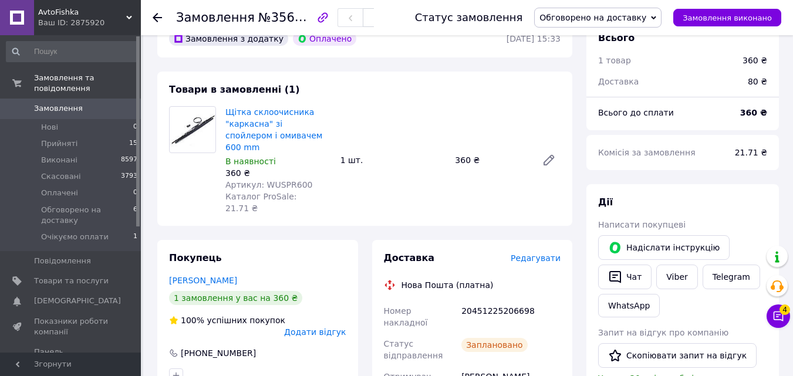
scroll to position [59, 0]
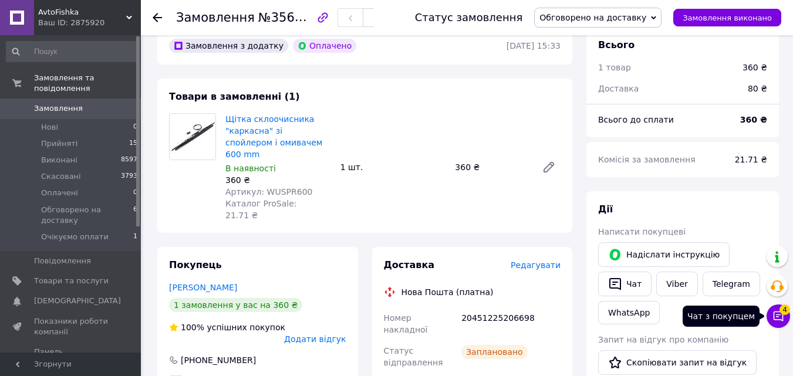
click at [783, 317] on icon at bounding box center [779, 317] width 10 height 10
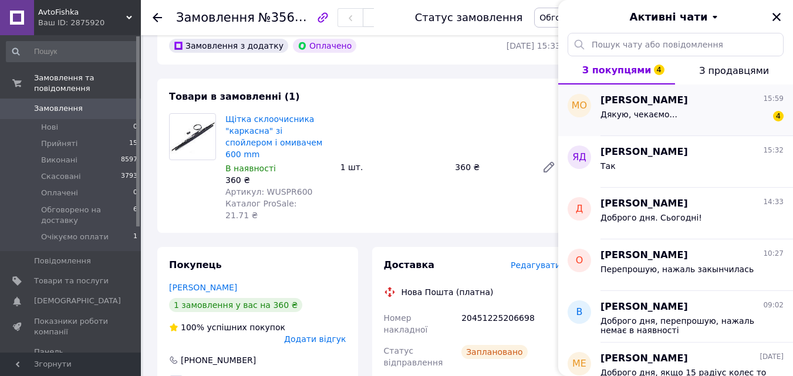
click at [655, 106] on span "Марина Осташевська" at bounding box center [644, 101] width 87 height 14
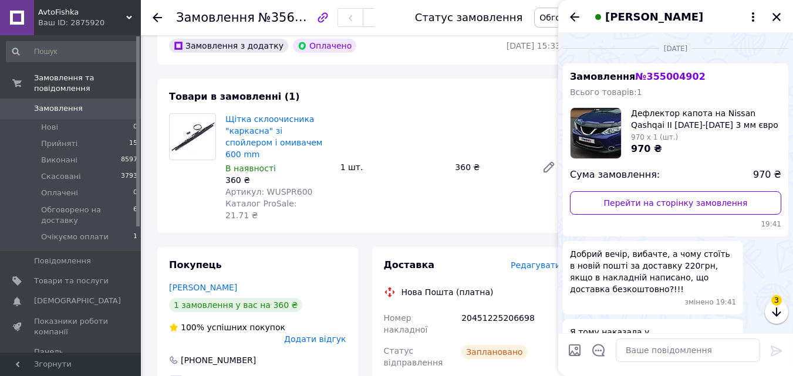
scroll to position [1992, 0]
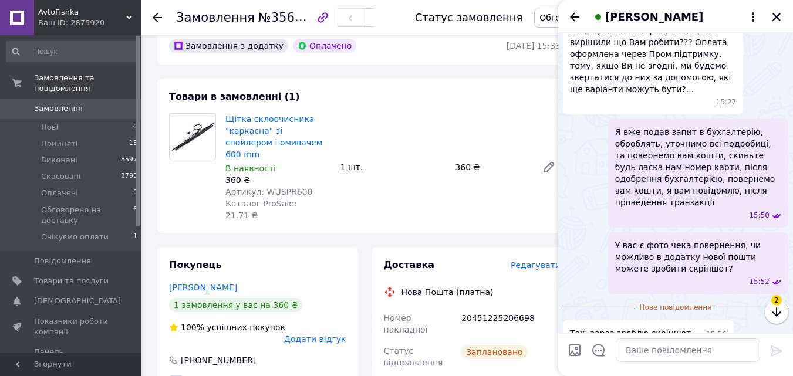
click at [573, 353] on img at bounding box center [567, 357] width 9 height 9
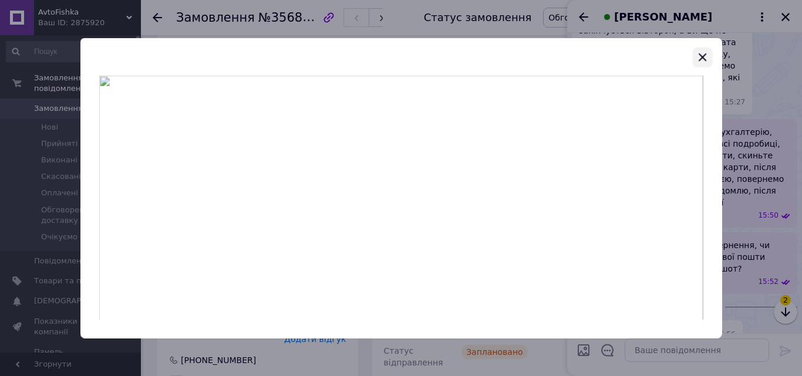
click at [698, 55] on icon "button" at bounding box center [702, 57] width 14 height 14
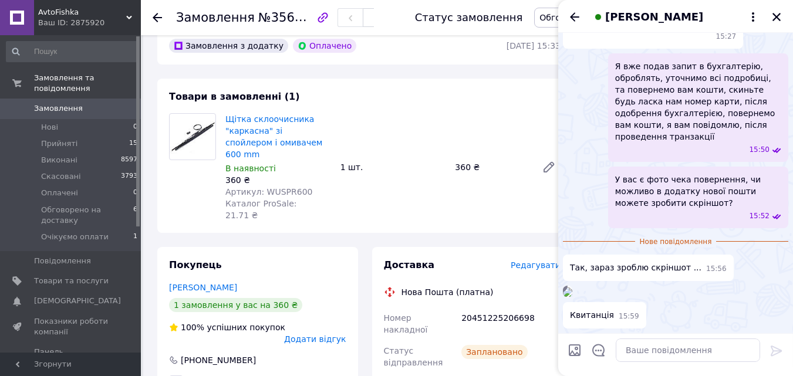
scroll to position [2065, 0]
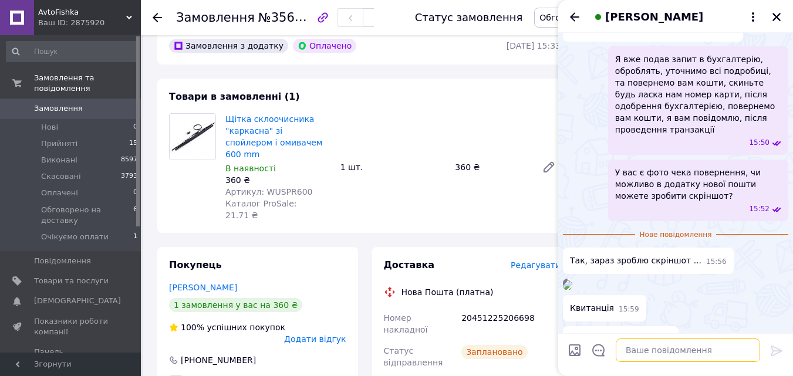
click at [663, 346] on textarea at bounding box center [688, 350] width 144 height 23
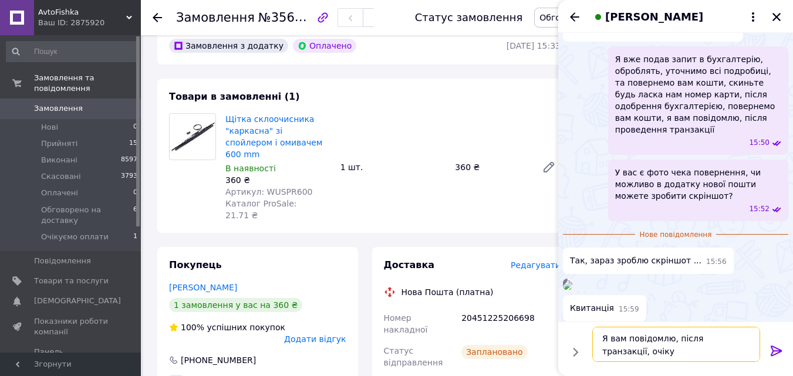
scroll to position [1, 0]
type textarea "Я вам повідомлю, після транзакції, очікуємо відповіді від бухгалтерії"
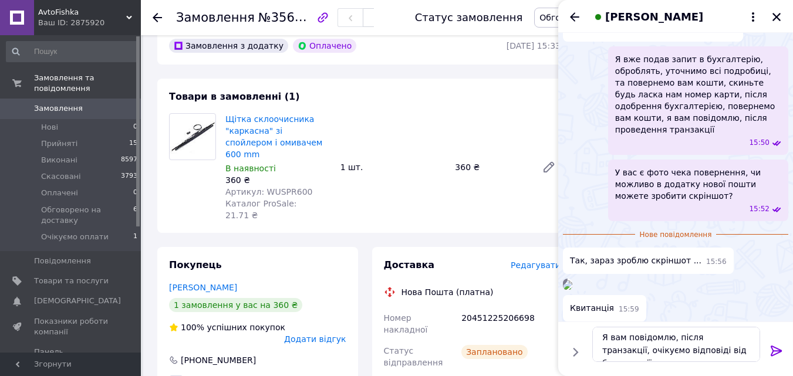
click at [573, 281] on img at bounding box center [567, 285] width 9 height 9
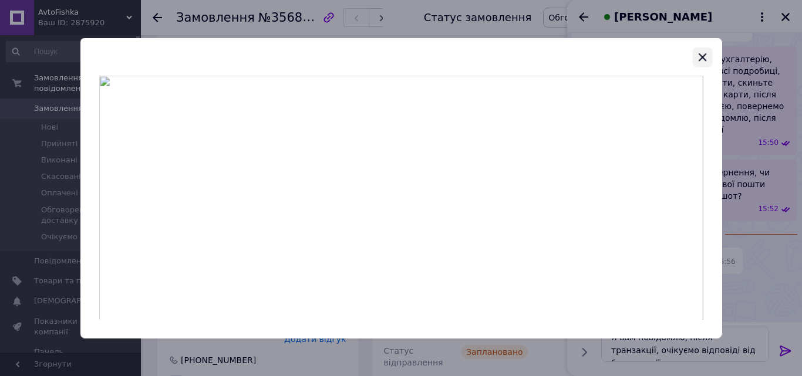
click at [704, 58] on icon "button" at bounding box center [702, 57] width 14 height 14
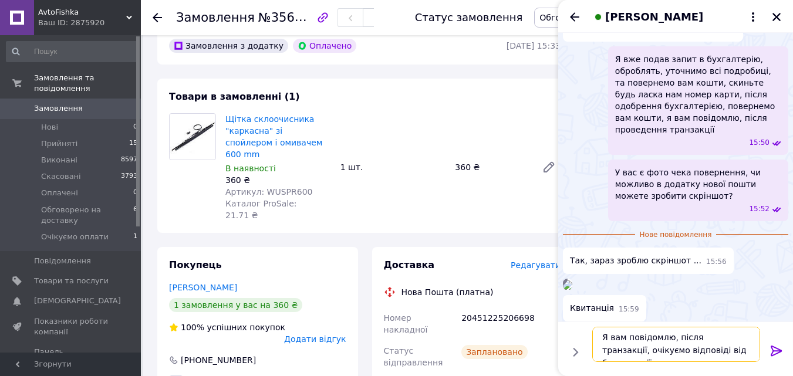
click at [746, 347] on textarea "Я вам повідомлю, після транзакції, очікуємо відповіді від бухгалтерії" at bounding box center [676, 344] width 168 height 35
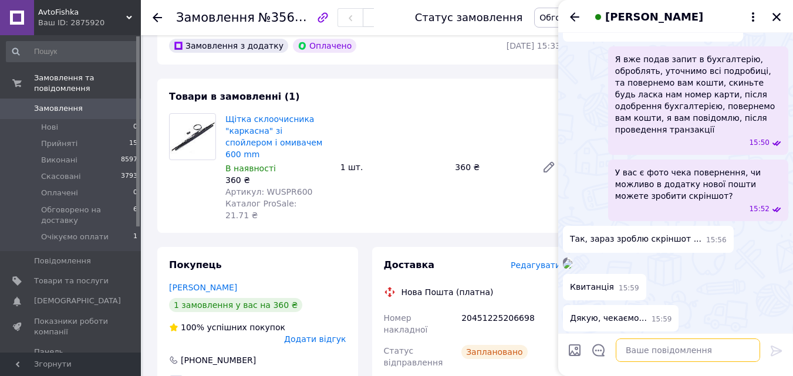
scroll to position [2099, 0]
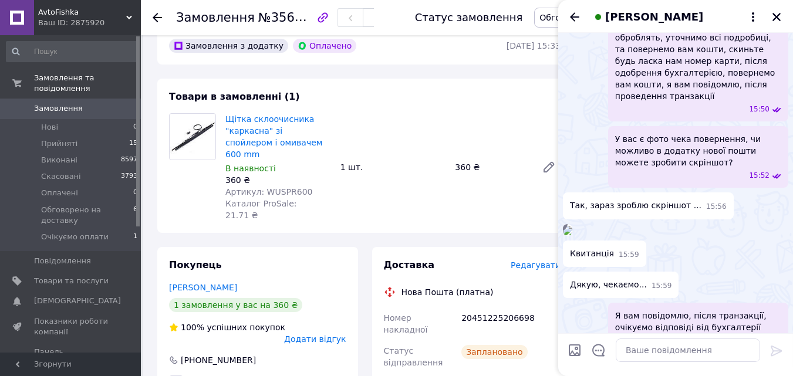
drag, startPoint x: 776, startPoint y: 16, endPoint x: 638, endPoint y: 36, distance: 139.4
click at [776, 16] on icon "Закрити" at bounding box center [777, 17] width 8 height 8
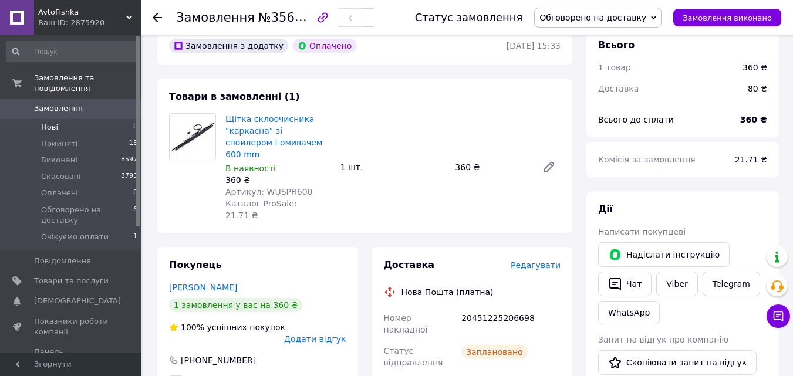
click at [96, 119] on li "Нові 0" at bounding box center [72, 127] width 144 height 16
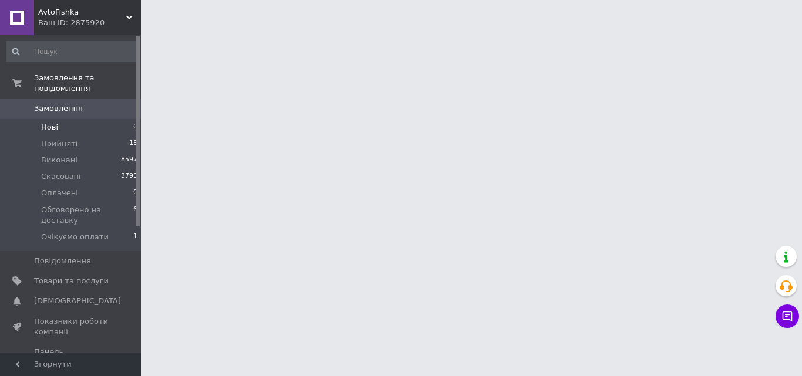
click at [96, 119] on li "Нові 0" at bounding box center [72, 127] width 144 height 16
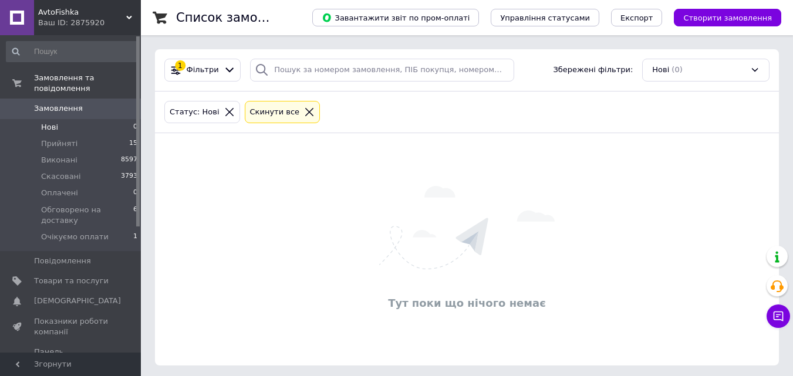
click at [112, 119] on li "Нові 0" at bounding box center [72, 127] width 144 height 16
click at [96, 119] on li "Нові 0" at bounding box center [72, 127] width 144 height 16
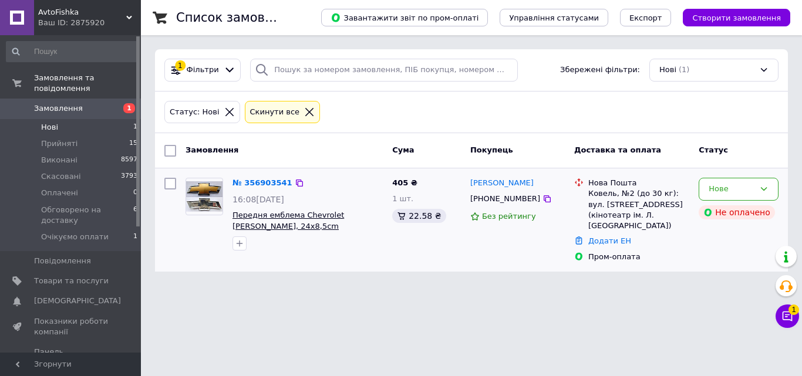
click at [274, 216] on span "Передня емблема Chevrolet Cruze, 24x8,5cm" at bounding box center [289, 221] width 112 height 20
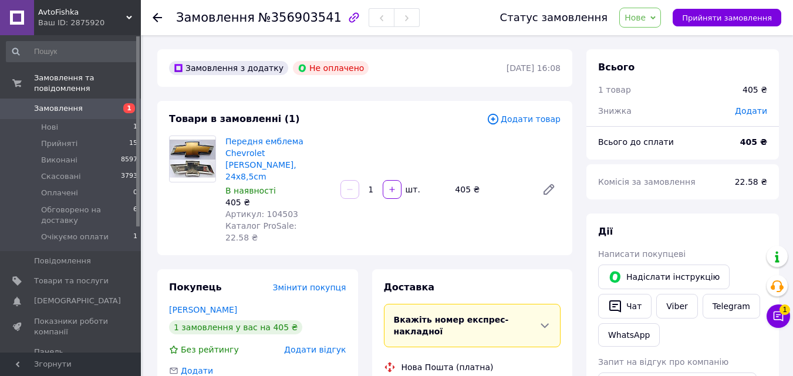
click at [280, 210] on span "Артикул: 104503" at bounding box center [261, 214] width 73 height 9
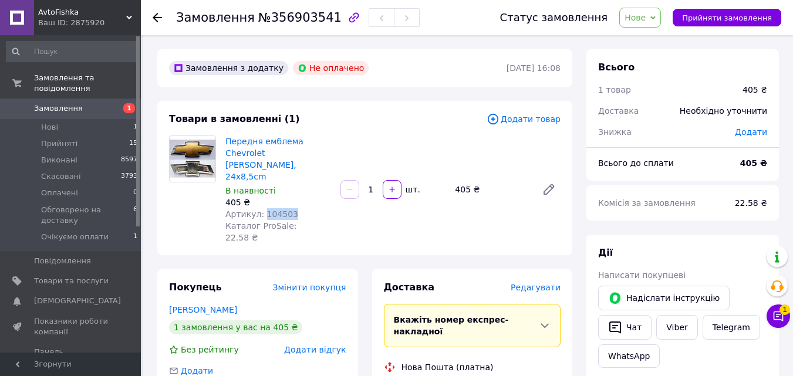
copy span "104503"
click at [280, 210] on span "Артикул: 104503" at bounding box center [261, 214] width 73 height 9
click at [772, 318] on button "Чат з покупцем 1" at bounding box center [778, 316] width 23 height 23
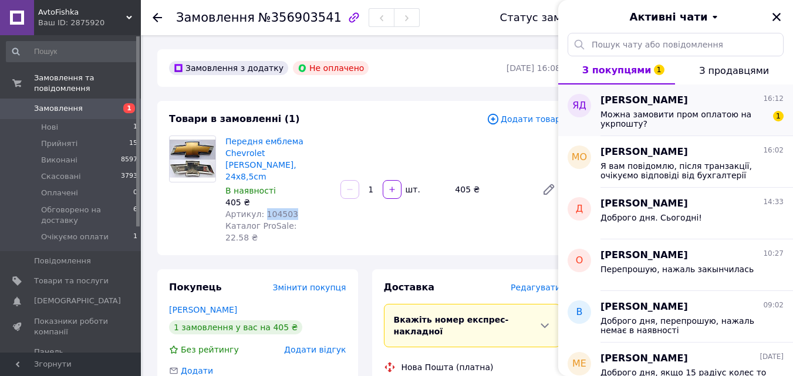
click at [693, 117] on span "Можна замовити пром оплатою на укрпошту?" at bounding box center [684, 119] width 167 height 19
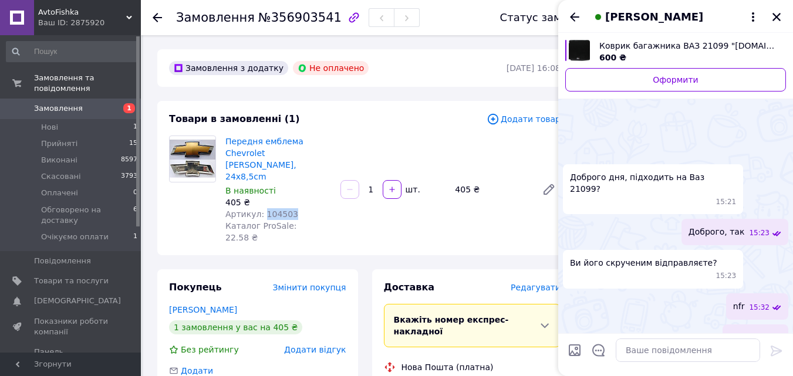
scroll to position [63, 0]
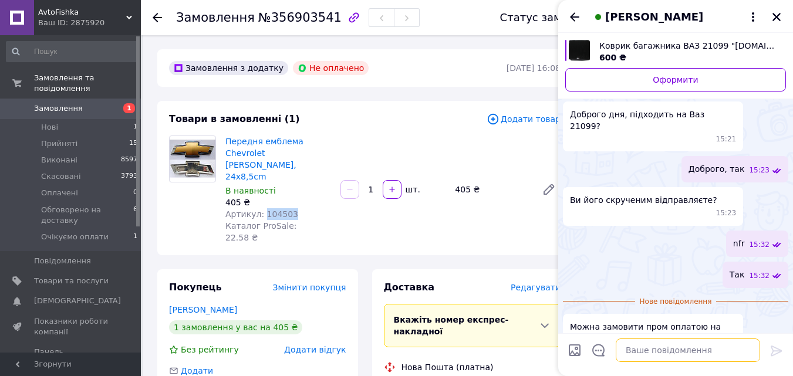
click at [664, 346] on textarea at bounding box center [688, 350] width 144 height 23
type textarea "p"
type textarea "N"
type textarea "Так"
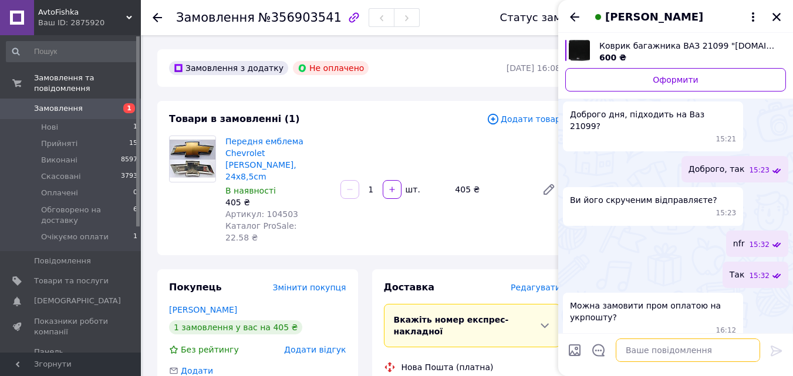
scroll to position [43, 0]
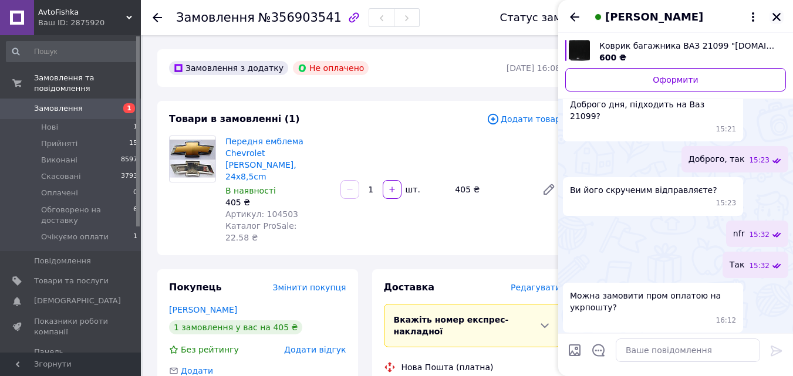
click at [777, 12] on icon "Закрити" at bounding box center [777, 17] width 11 height 11
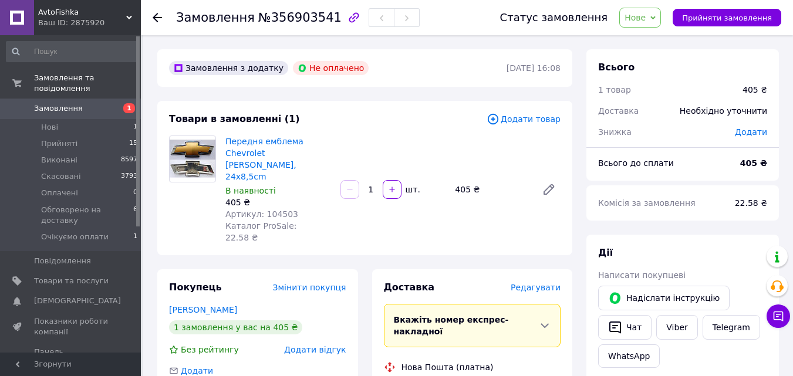
click at [282, 210] on span "Артикул: 104503" at bounding box center [261, 214] width 73 height 9
copy span "104503"
click at [277, 210] on span "Артикул: 104503" at bounding box center [261, 214] width 73 height 9
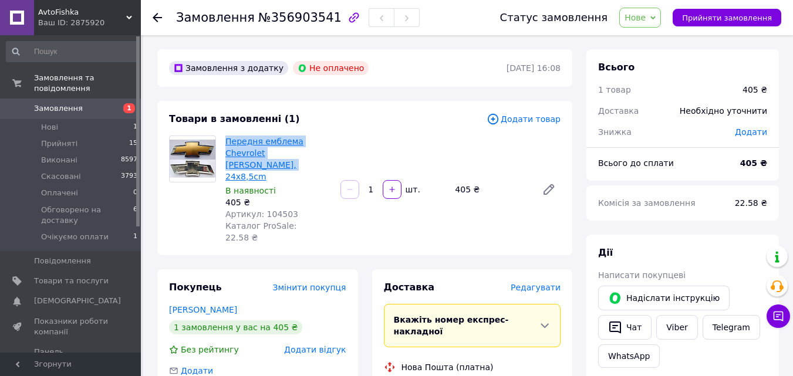
drag, startPoint x: 288, startPoint y: 156, endPoint x: 226, endPoint y: 143, distance: 63.1
click at [226, 143] on span "Передня емблема Chevrolet [PERSON_NAME], 24x8,5cm" at bounding box center [278, 159] width 106 height 47
click at [558, 178] on link at bounding box center [548, 189] width 23 height 23
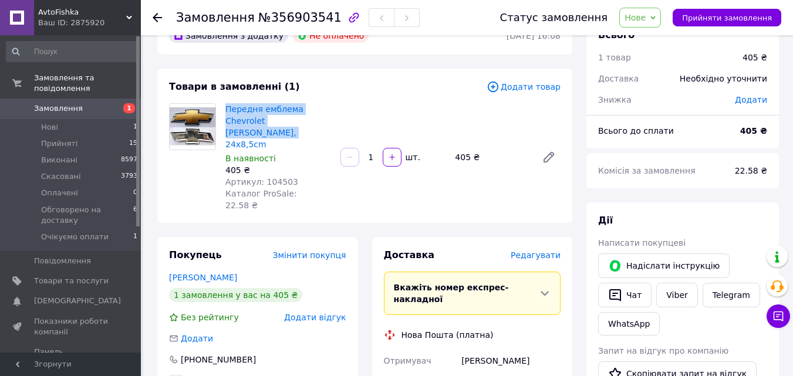
scroll to position [59, 0]
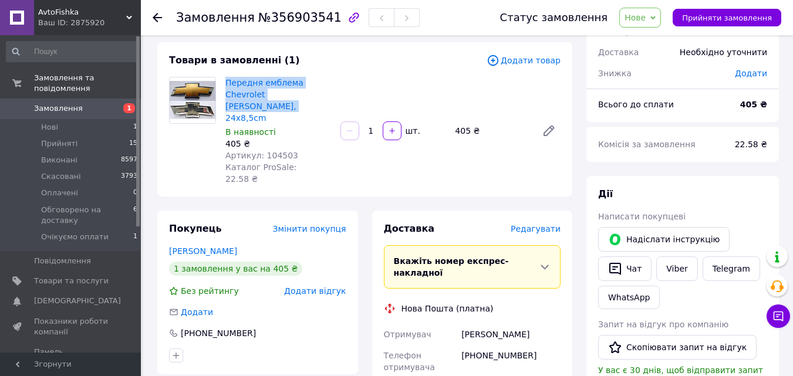
copy link "Передня емблема Chevrolet [PERSON_NAME], 24x8,5cm"
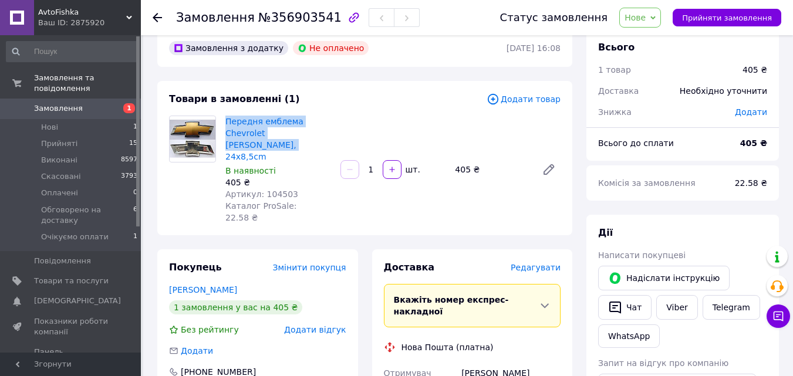
scroll to position [0, 0]
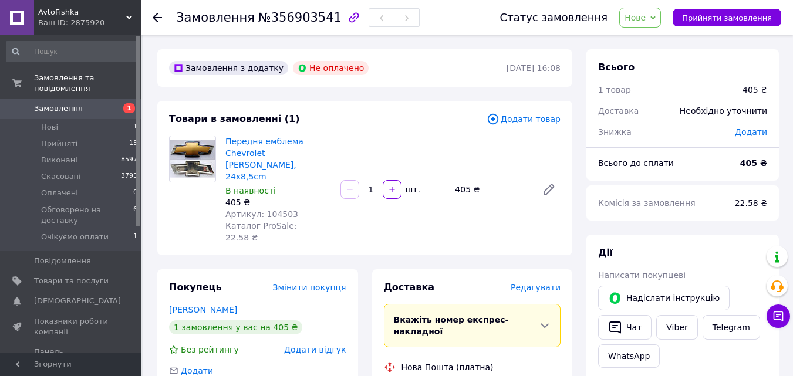
click at [364, 104] on div "Товари в замовленні (1) Додати товар Передня емблема Chevrolet [PERSON_NAME], 2…" at bounding box center [364, 178] width 415 height 154
click at [670, 330] on link "Viber" at bounding box center [676, 327] width 41 height 25
click at [646, 13] on span "Нове" at bounding box center [635, 17] width 21 height 9
click at [668, 72] on li "Скасовано" at bounding box center [675, 77] width 111 height 18
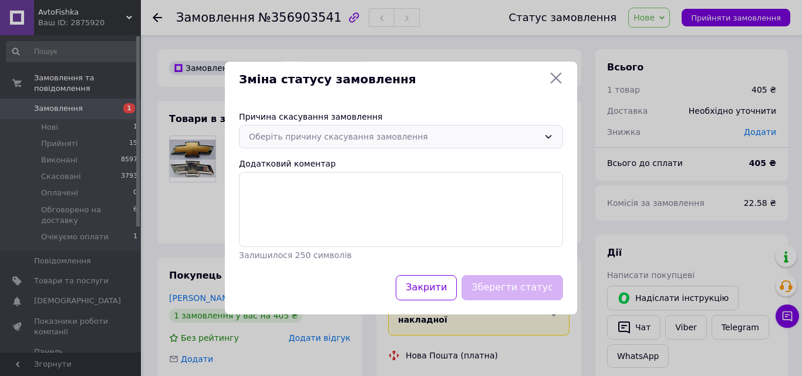
click at [418, 134] on div "Оберіть причину скасування замовлення" at bounding box center [394, 136] width 290 height 13
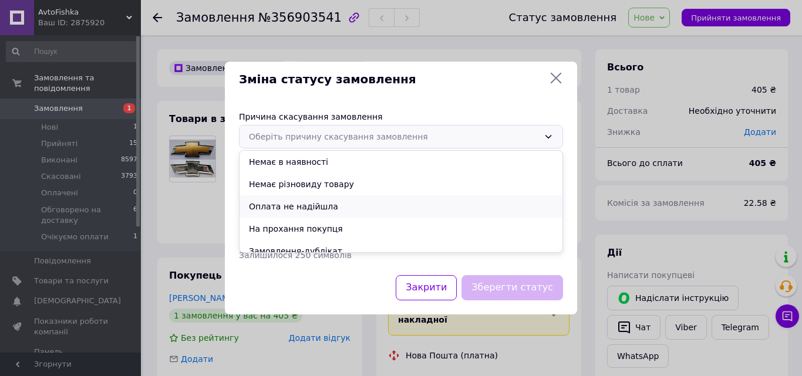
click at [346, 214] on li "Оплата не надійшла" at bounding box center [401, 207] width 323 height 22
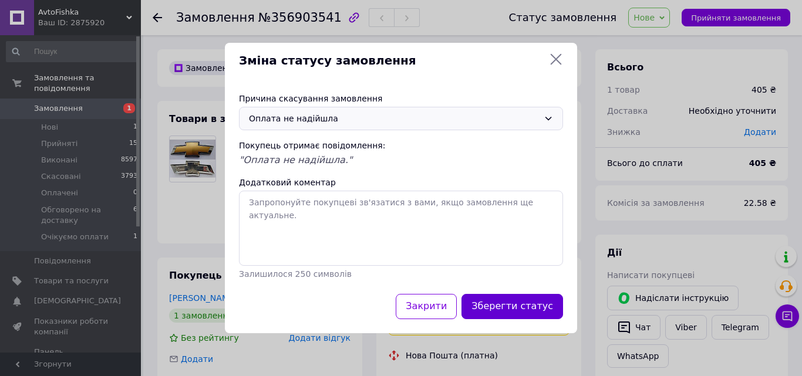
click at [539, 307] on button "Зберегти статус" at bounding box center [513, 306] width 102 height 25
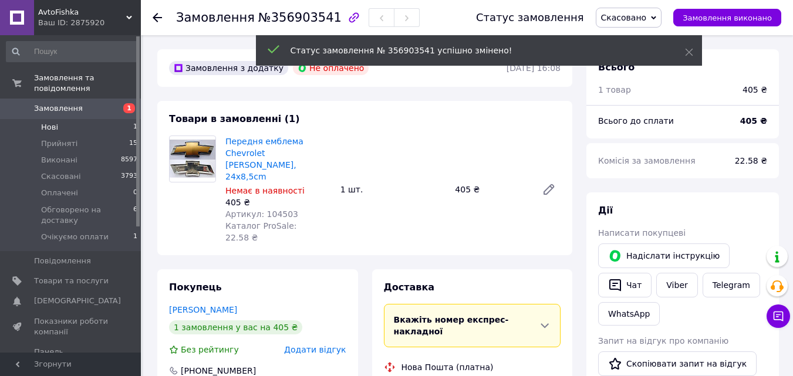
click at [122, 119] on li "Нові 1" at bounding box center [72, 127] width 144 height 16
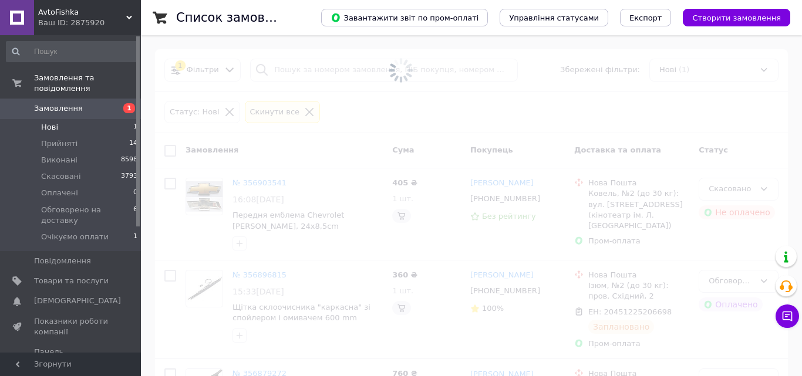
click at [121, 119] on li "Нові 1" at bounding box center [72, 127] width 144 height 16
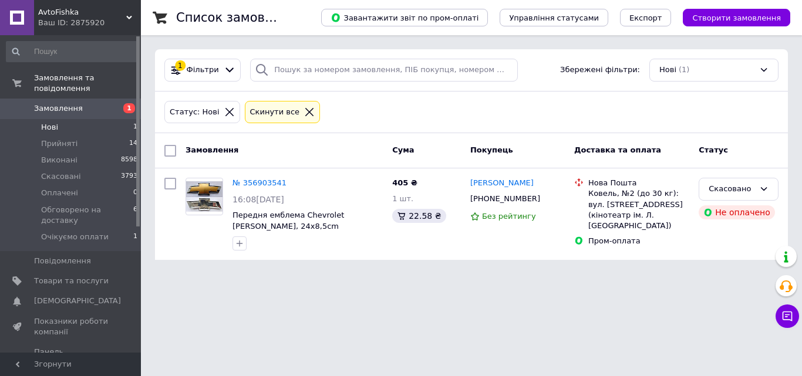
click at [121, 119] on li "Нові 1" at bounding box center [72, 127] width 144 height 16
click at [123, 119] on li "Нові 1" at bounding box center [72, 127] width 144 height 16
click at [121, 119] on li "Нові 1" at bounding box center [72, 127] width 144 height 16
click at [112, 119] on li "Нові 1" at bounding box center [72, 127] width 144 height 16
click at [122, 119] on li "Нові 1" at bounding box center [72, 127] width 144 height 16
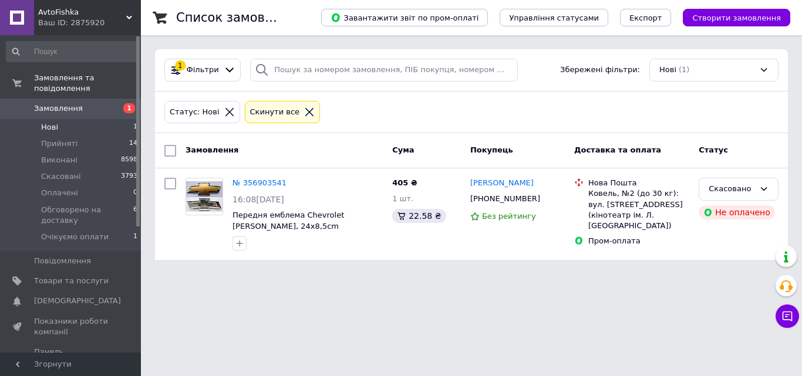
click at [69, 119] on li "Нові 1" at bounding box center [72, 127] width 144 height 16
click at [96, 187] on li "Оплачені 0" at bounding box center [72, 193] width 144 height 16
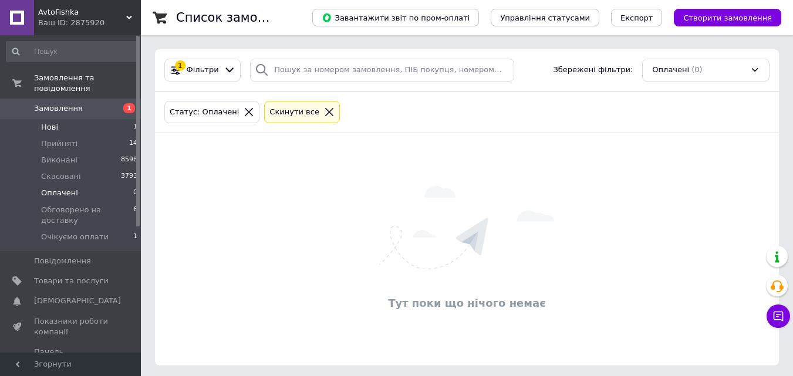
click at [115, 119] on li "Нові 1" at bounding box center [72, 127] width 144 height 16
